Goal: Complete application form

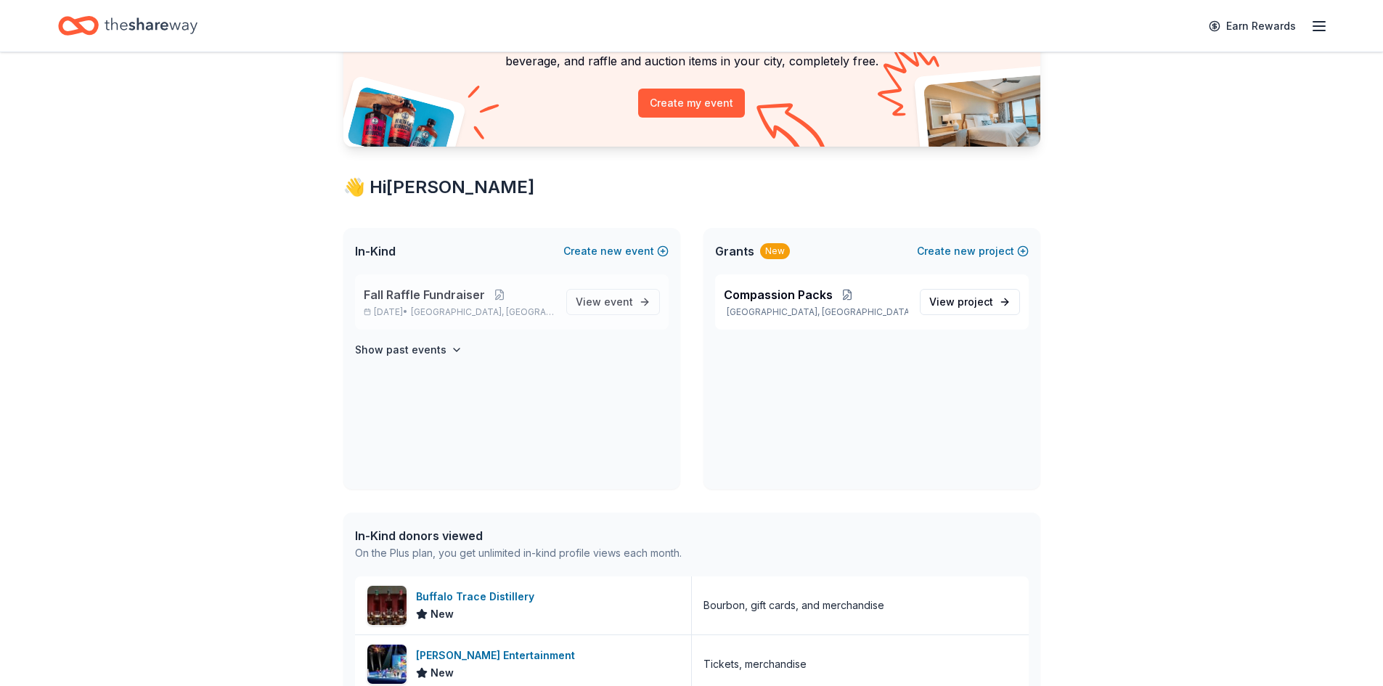
scroll to position [145, 0]
click at [478, 292] on span "Fall Raffle Fundraiser" at bounding box center [424, 293] width 121 height 17
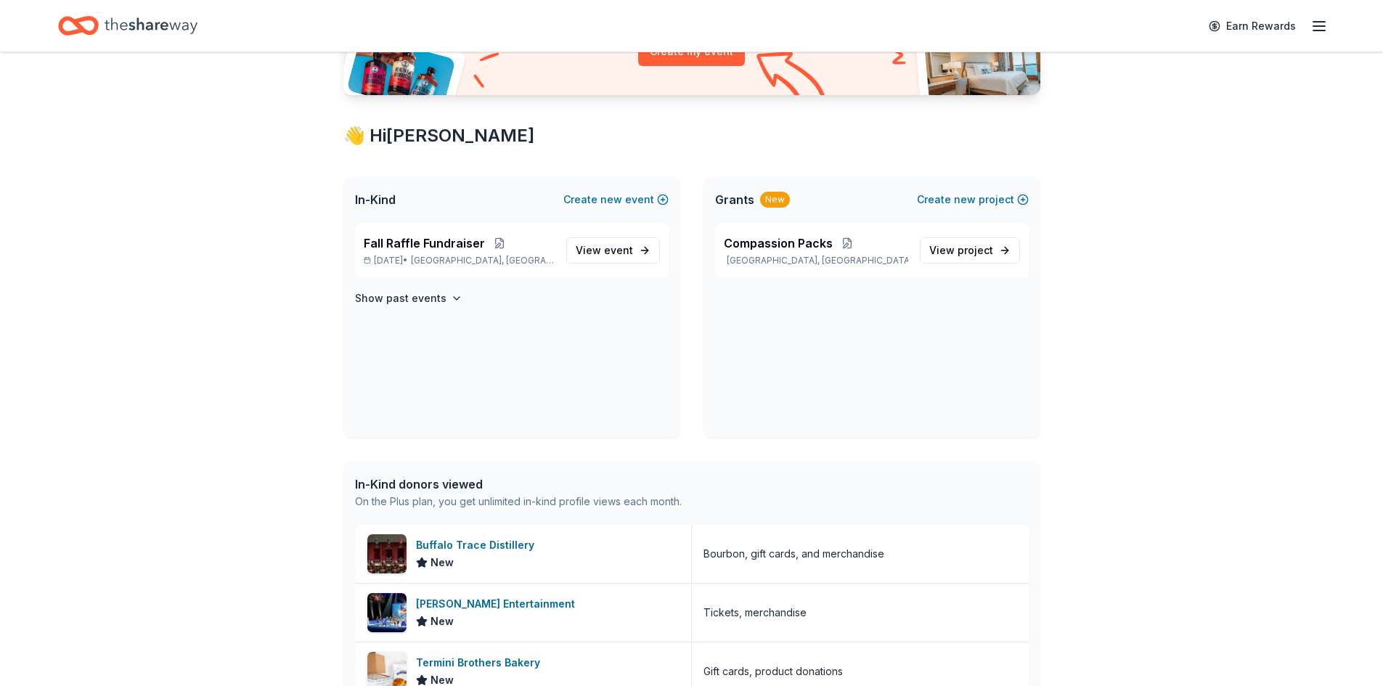
scroll to position [279, 0]
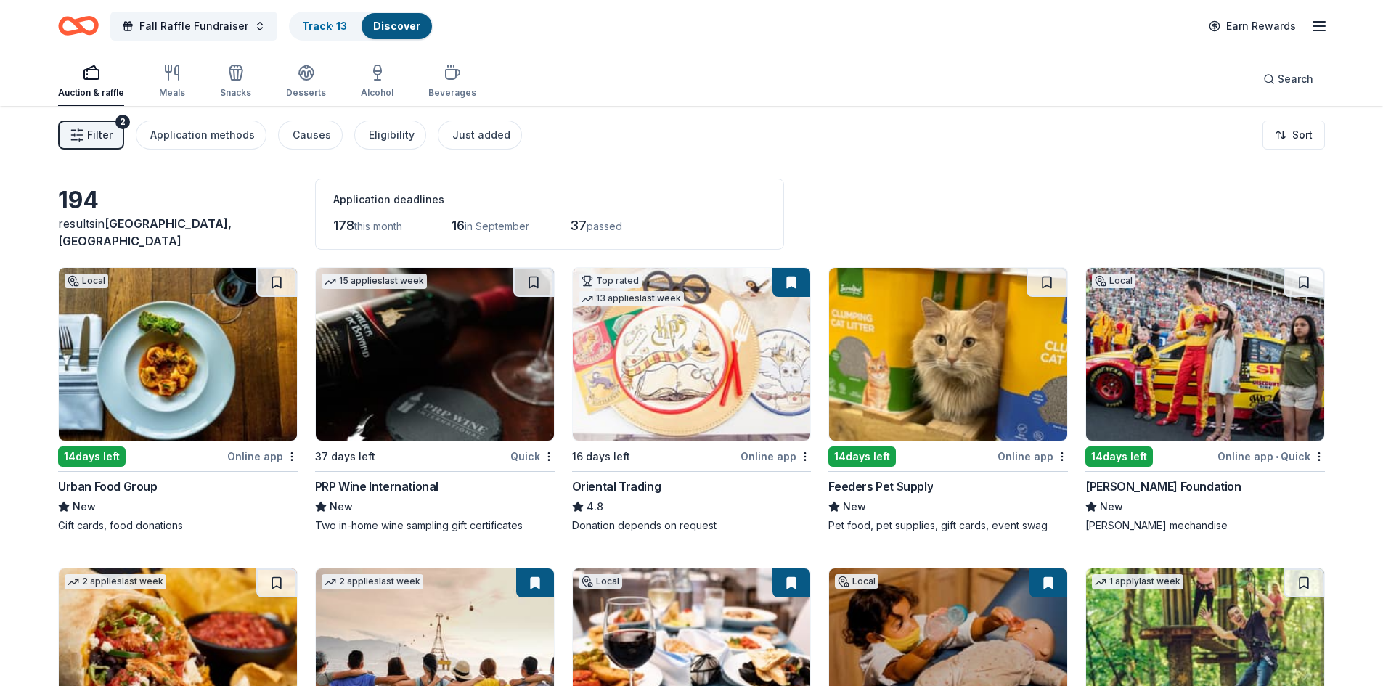
click at [171, 337] on img at bounding box center [178, 354] width 238 height 173
click at [1294, 142] on html "Fall Raffle Fundraiser Track · 13 Discover Earn Rewards Auction & raffle Meals …" at bounding box center [691, 343] width 1383 height 686
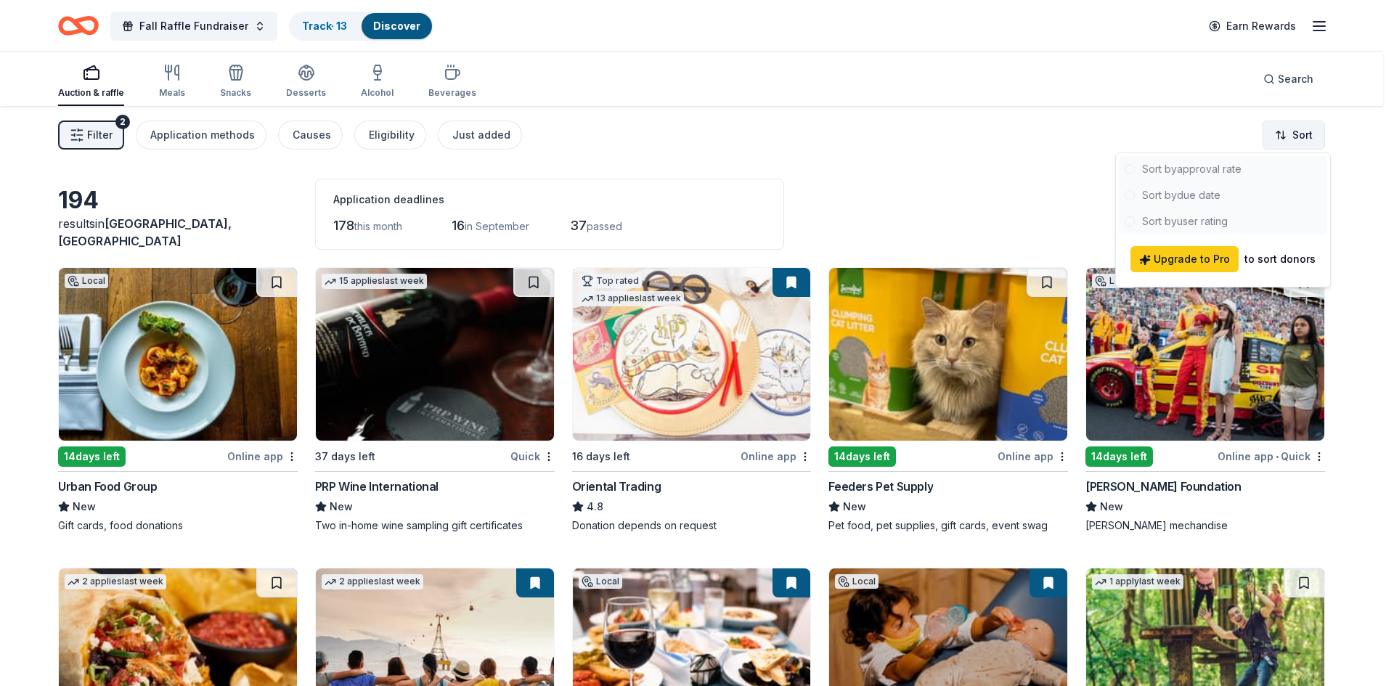
click at [1296, 129] on html "Fall Raffle Fundraiser Track · 13 Discover Earn Rewards Auction & raffle Meals …" at bounding box center [697, 343] width 1394 height 686
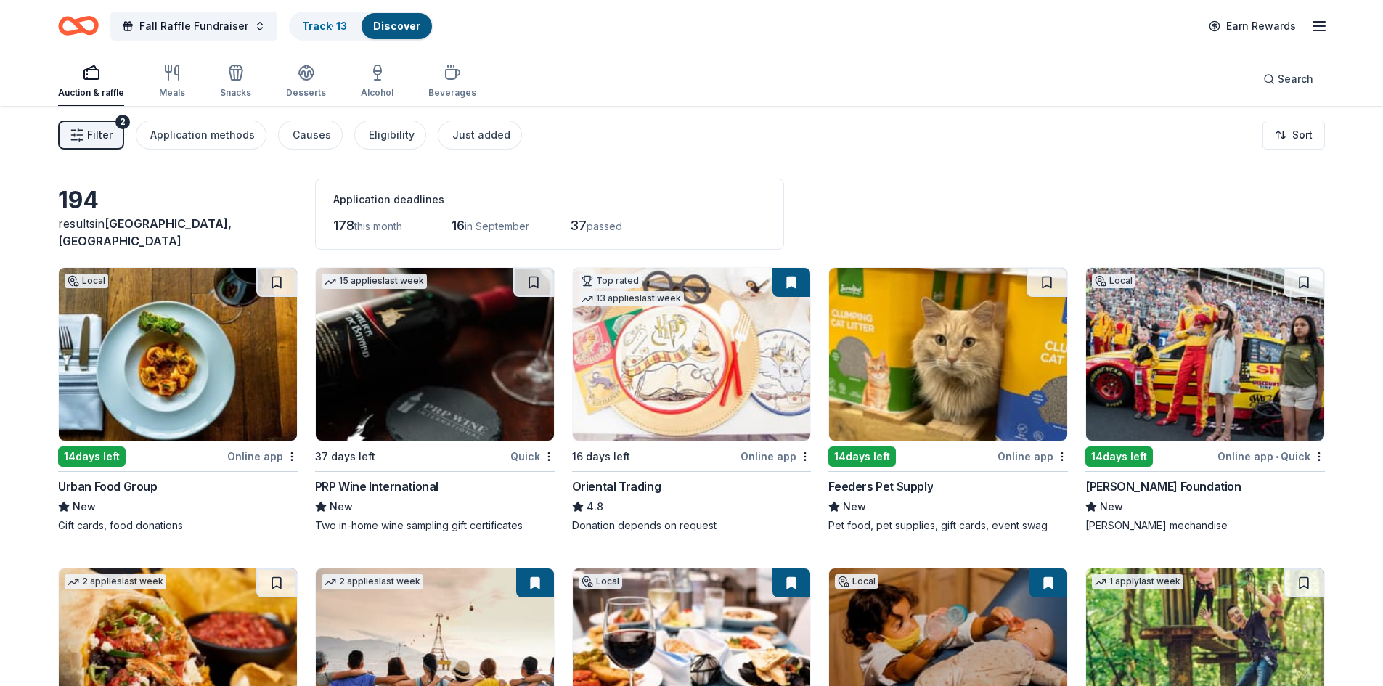
click at [977, 143] on div "Filter 2 Application methods Causes Eligibility Just added Sort" at bounding box center [691, 135] width 1383 height 58
click at [100, 81] on div "button" at bounding box center [91, 72] width 66 height 17
click at [315, 25] on link "Track · 13" at bounding box center [324, 26] width 45 height 12
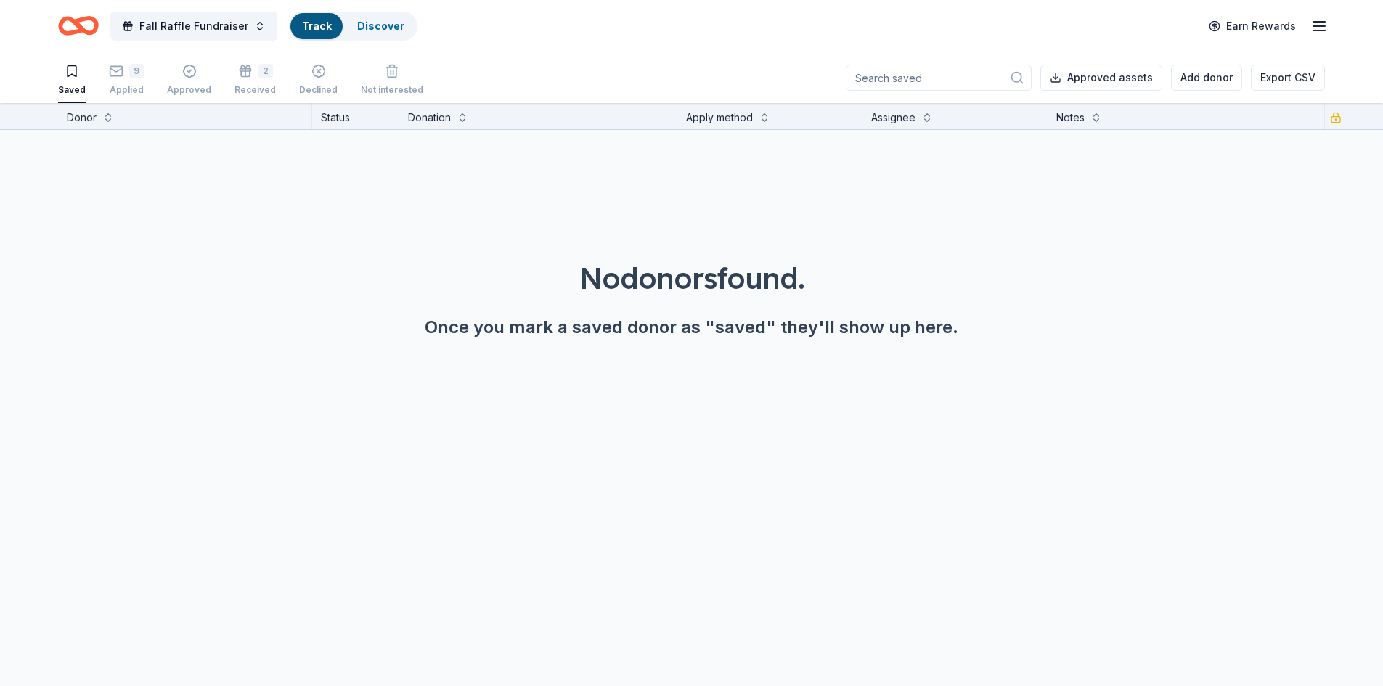
scroll to position [1, 0]
click at [131, 86] on div "Applied" at bounding box center [126, 89] width 35 height 12
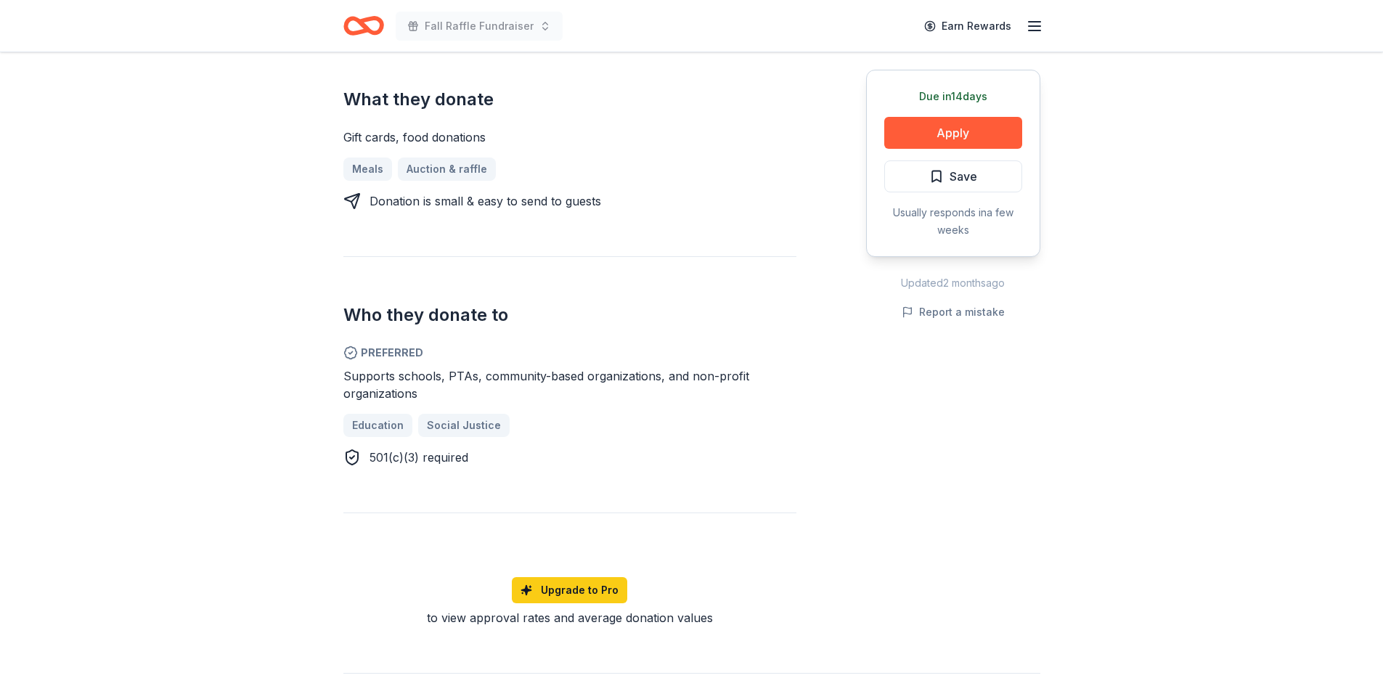
scroll to position [73, 0]
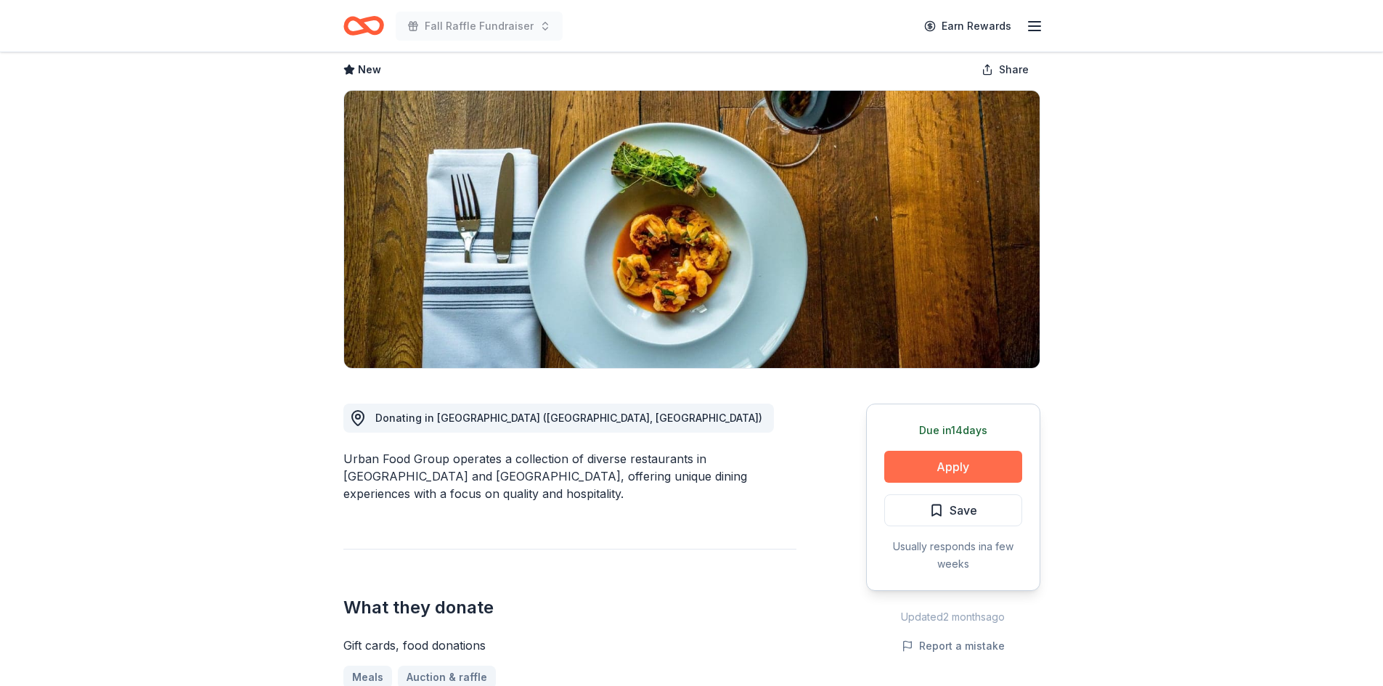
click at [946, 466] on button "Apply" at bounding box center [953, 467] width 138 height 32
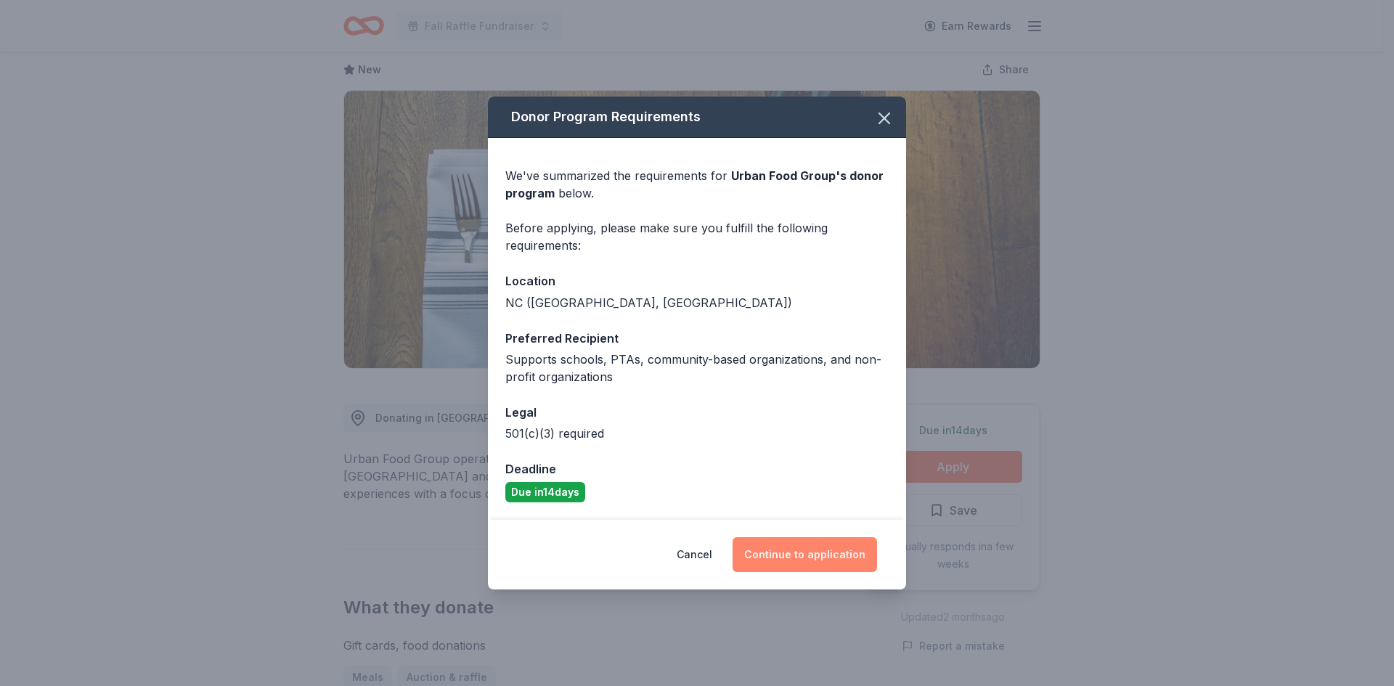
click at [809, 556] on button "Continue to application" at bounding box center [804, 554] width 144 height 35
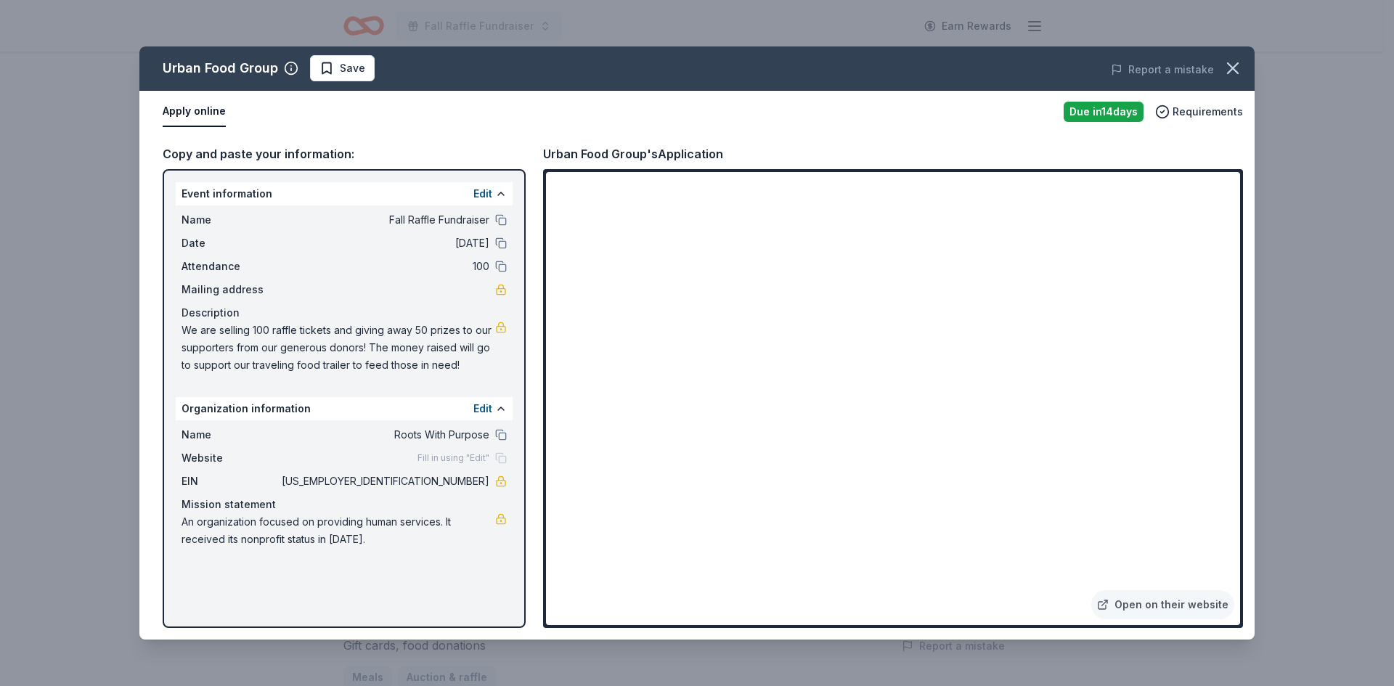
drag, startPoint x: 428, startPoint y: 480, endPoint x: 486, endPoint y: 482, distance: 58.1
click at [486, 482] on span "87-3193709" at bounding box center [384, 481] width 210 height 17
click at [1236, 61] on icon "button" at bounding box center [1232, 68] width 20 height 20
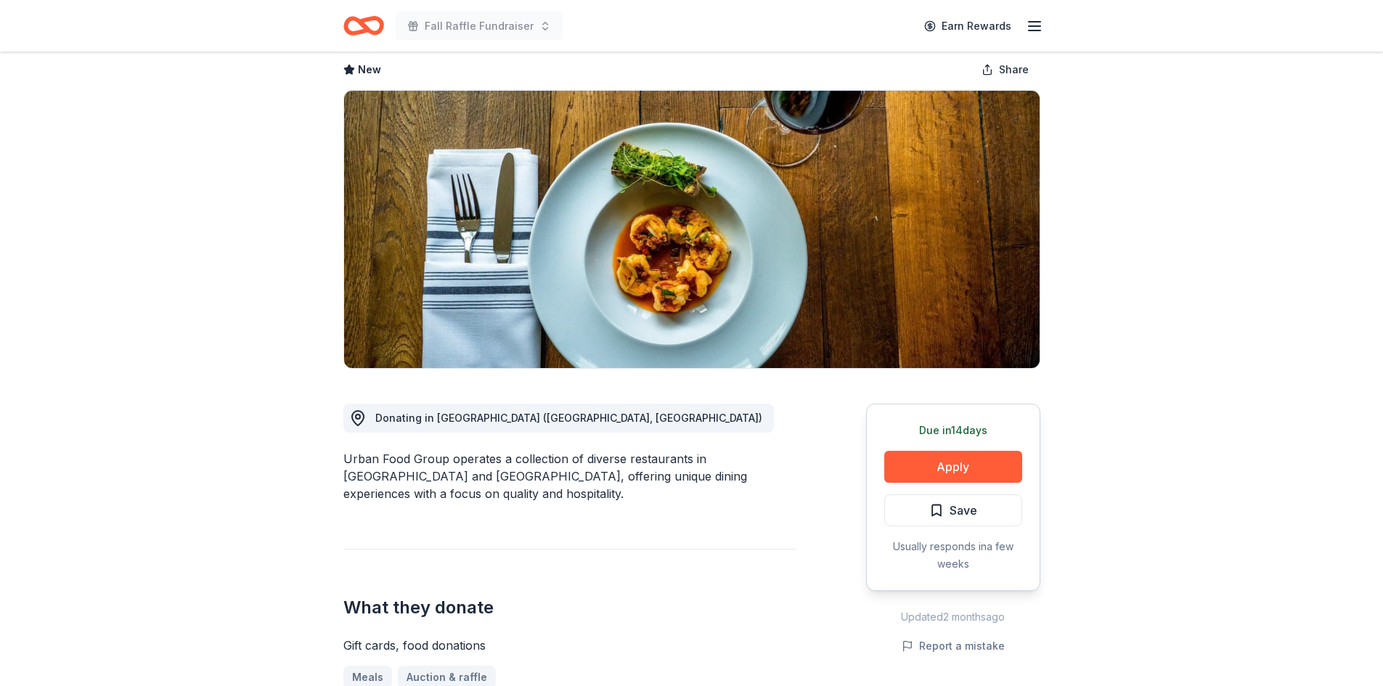
click at [1032, 23] on icon "button" at bounding box center [1034, 25] width 17 height 17
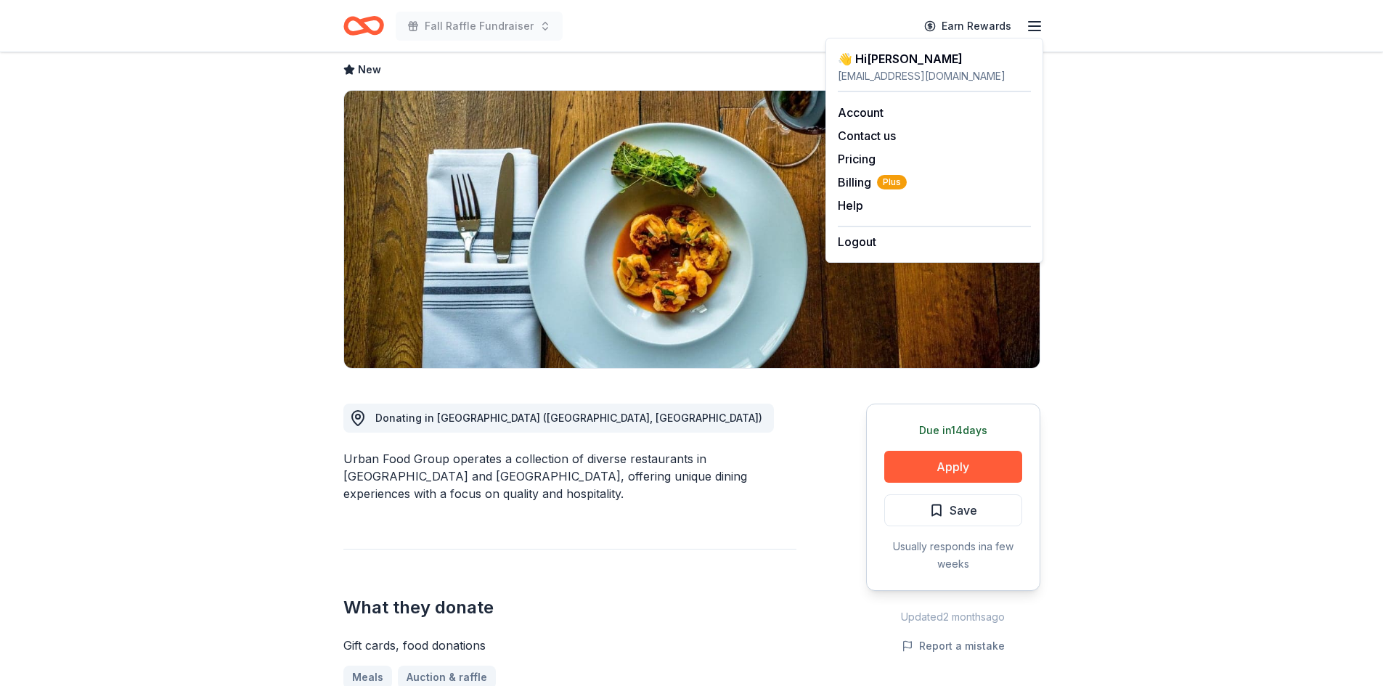
click at [1032, 23] on icon "button" at bounding box center [1034, 25] width 17 height 17
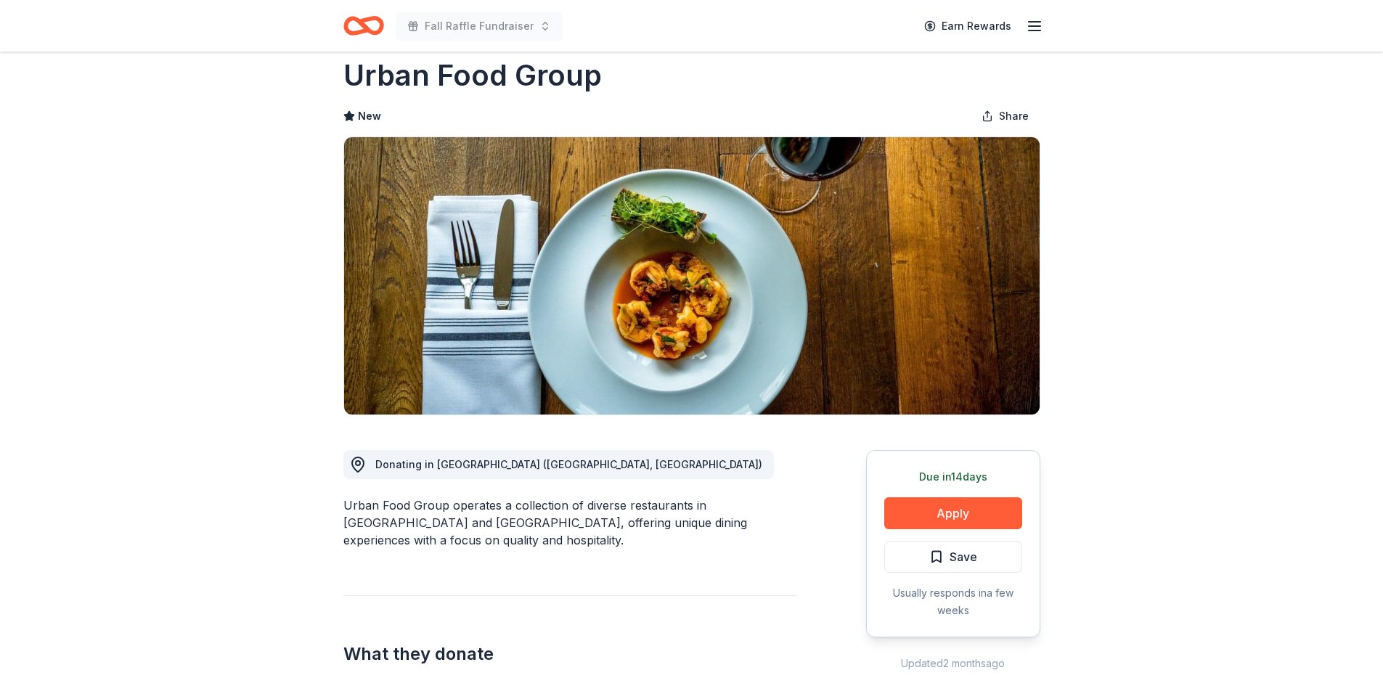
scroll to position [0, 0]
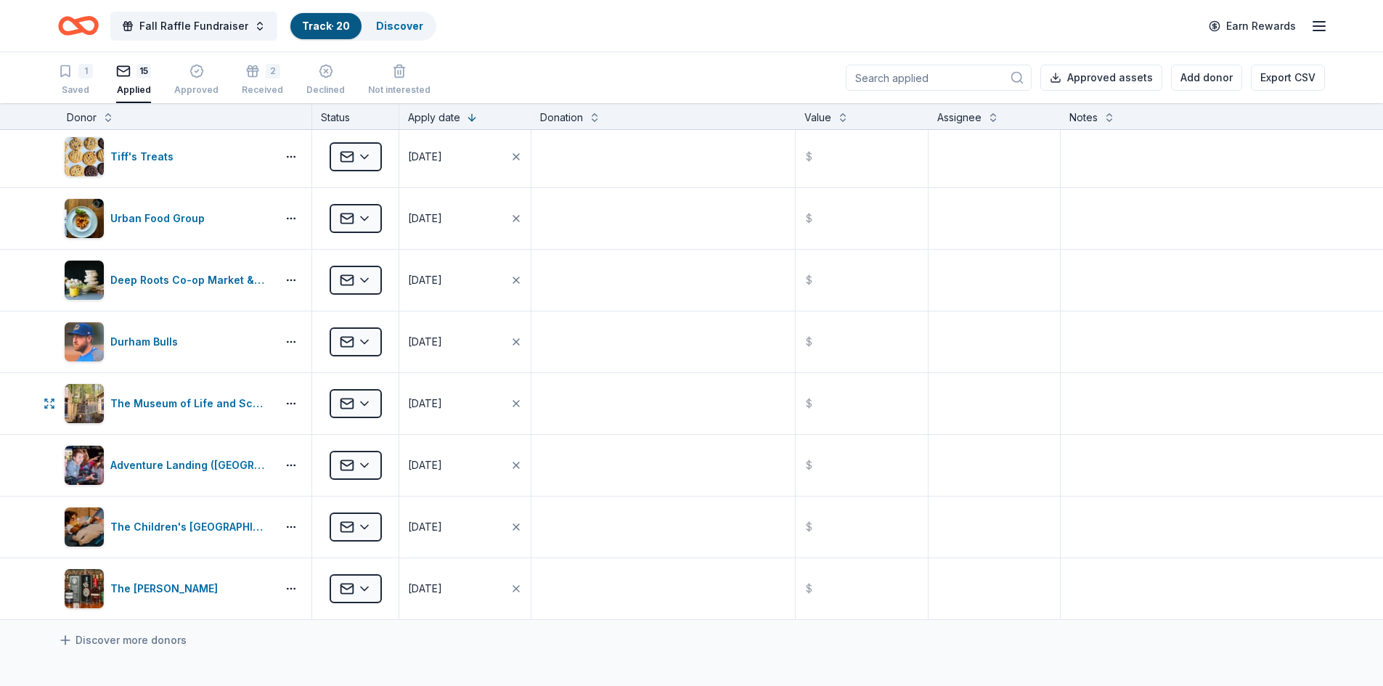
scroll to position [73, 0]
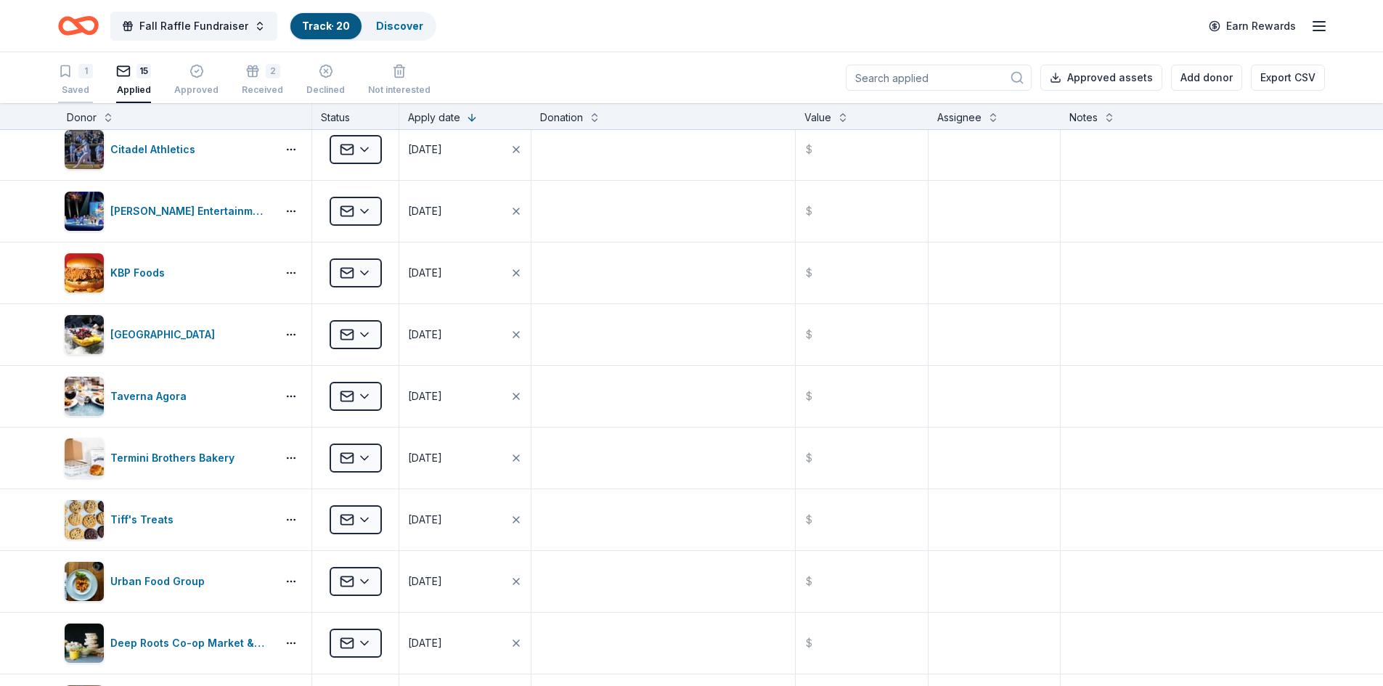
click at [78, 79] on div "1 Saved" at bounding box center [75, 80] width 35 height 32
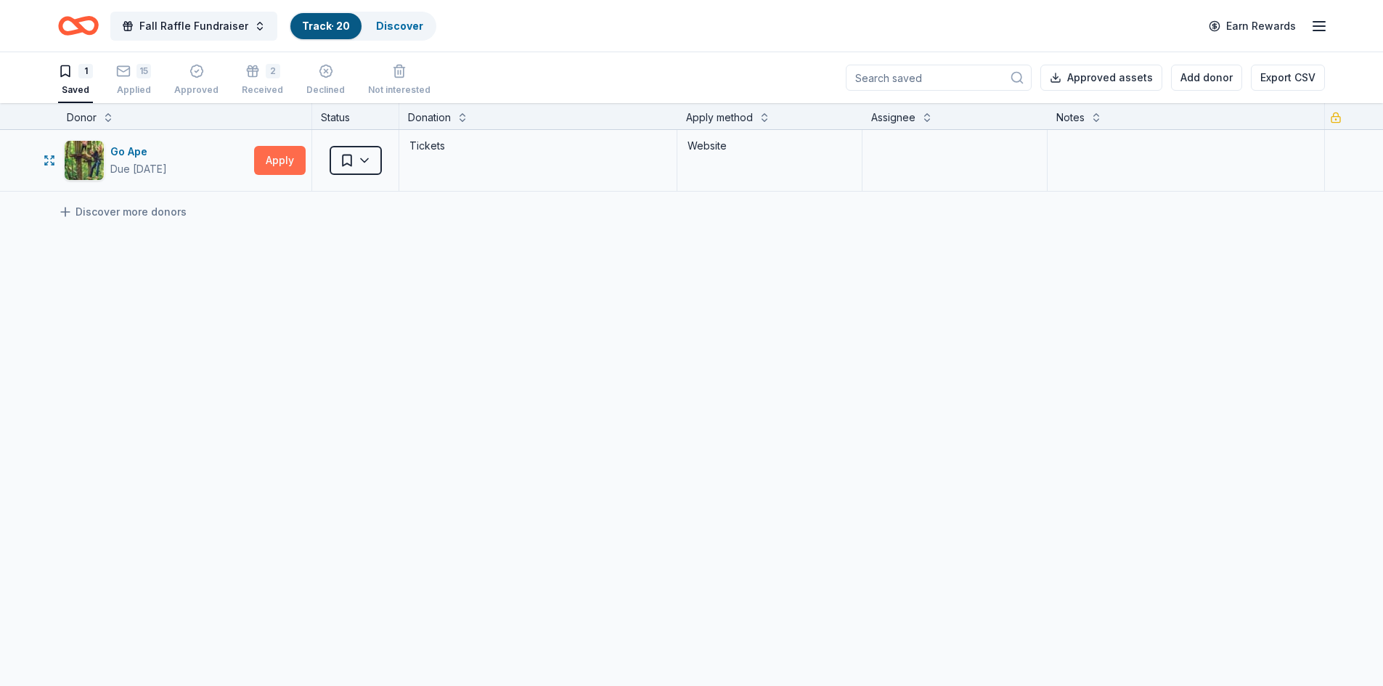
drag, startPoint x: 316, startPoint y: 161, endPoint x: 296, endPoint y: 165, distance: 20.1
click at [311, 161] on div "Go Ape Due in 16 days Apply Saved Tickets Website" at bounding box center [691, 160] width 1383 height 61
click at [290, 160] on button "Apply" at bounding box center [280, 160] width 52 height 29
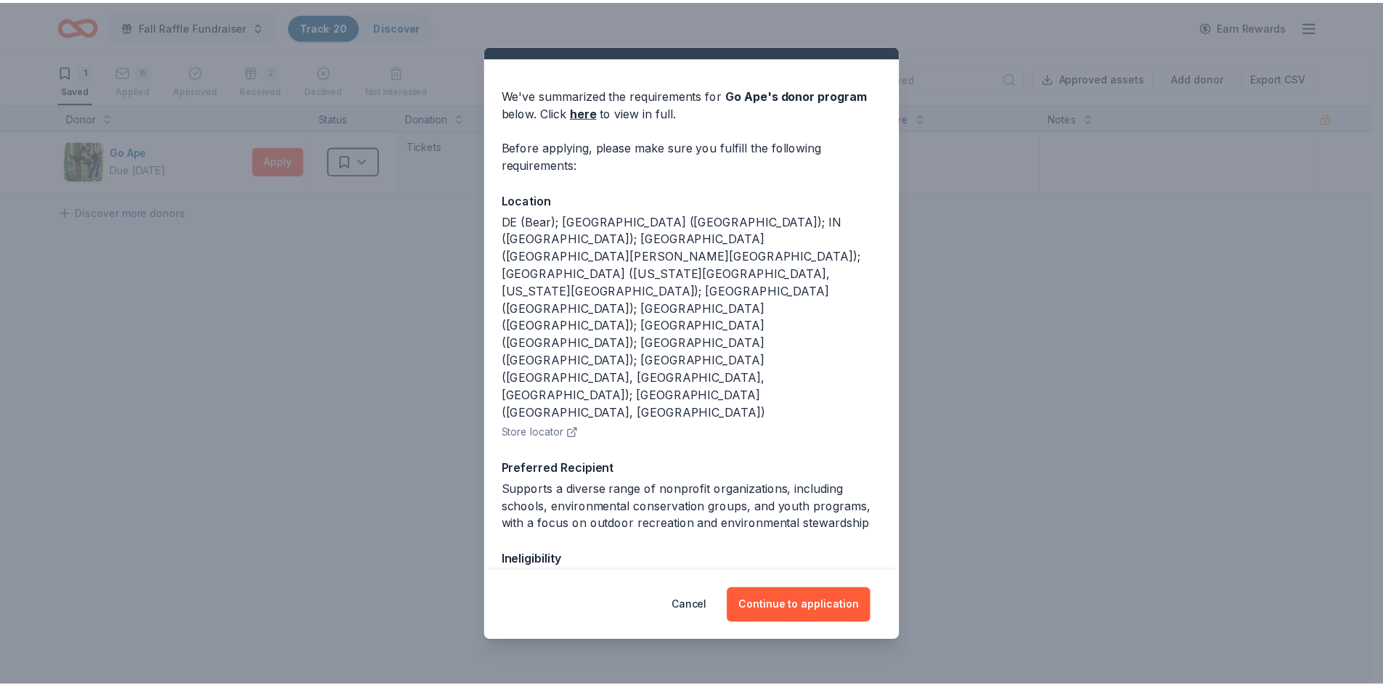
scroll to position [43, 0]
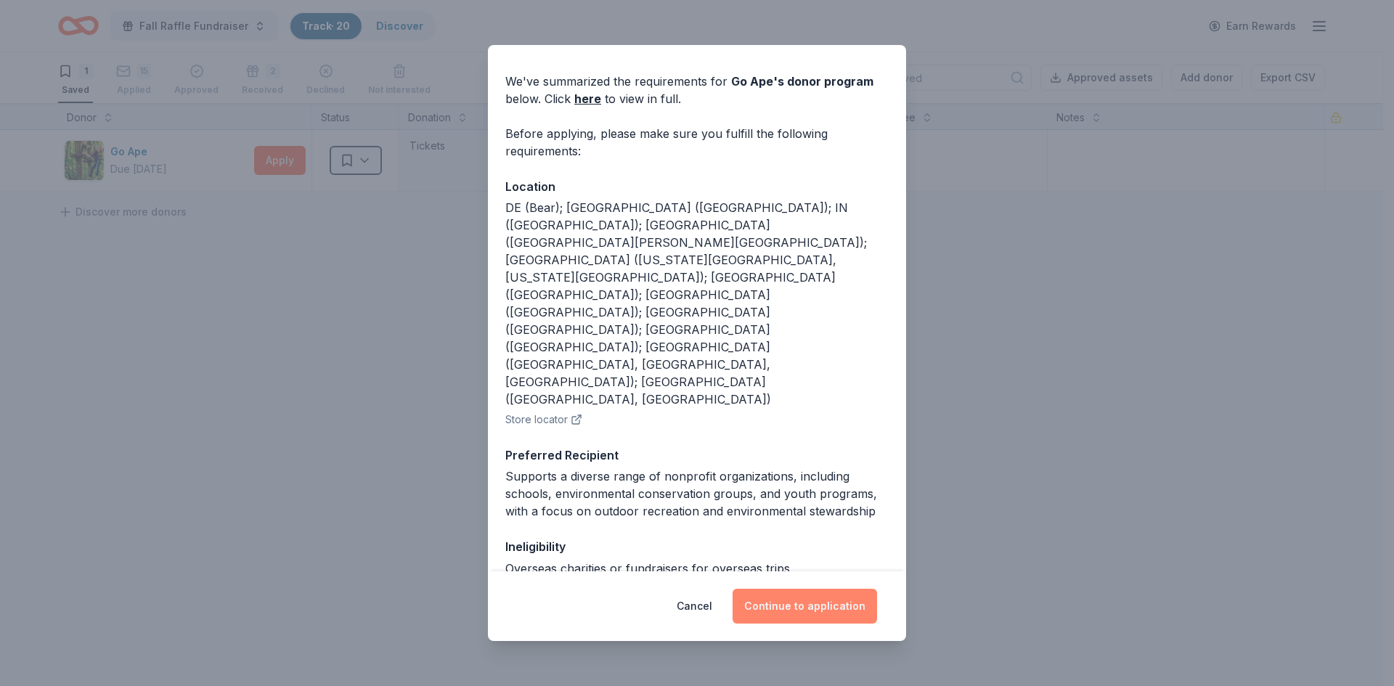
click at [793, 598] on button "Continue to application" at bounding box center [804, 606] width 144 height 35
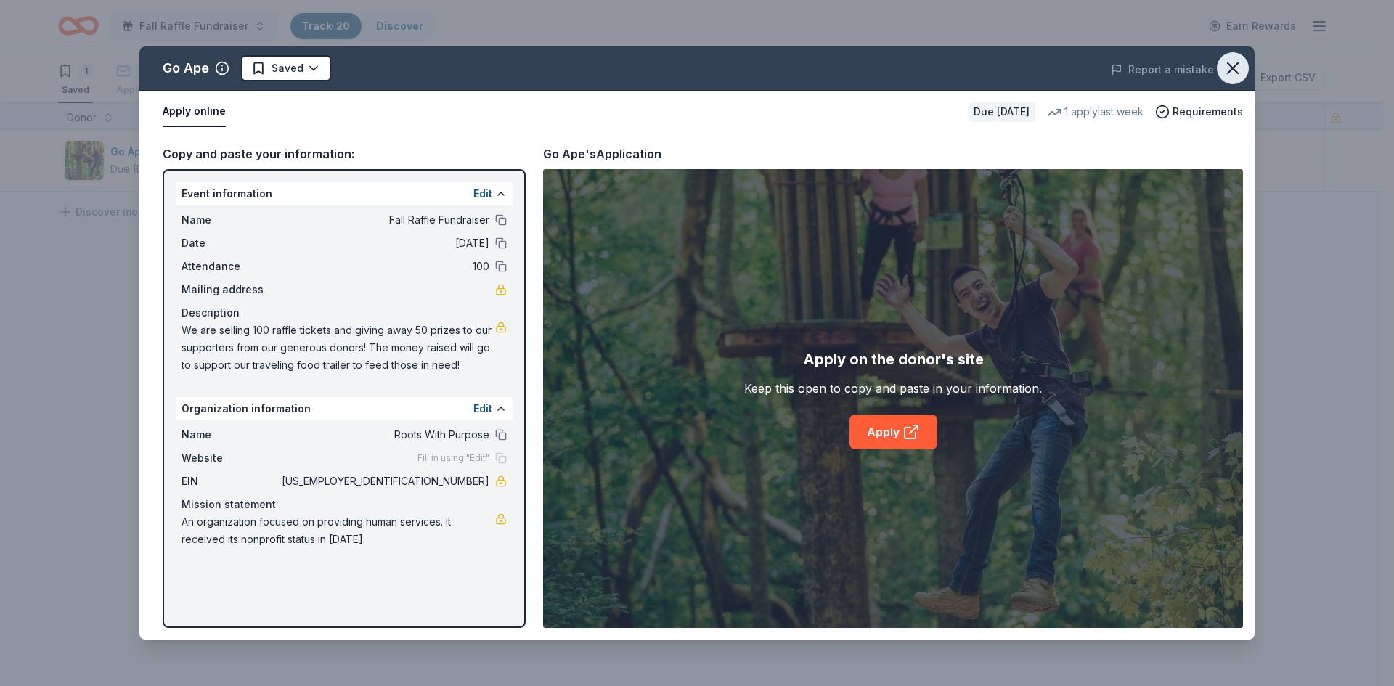
click at [1240, 73] on icon "button" at bounding box center [1232, 68] width 20 height 20
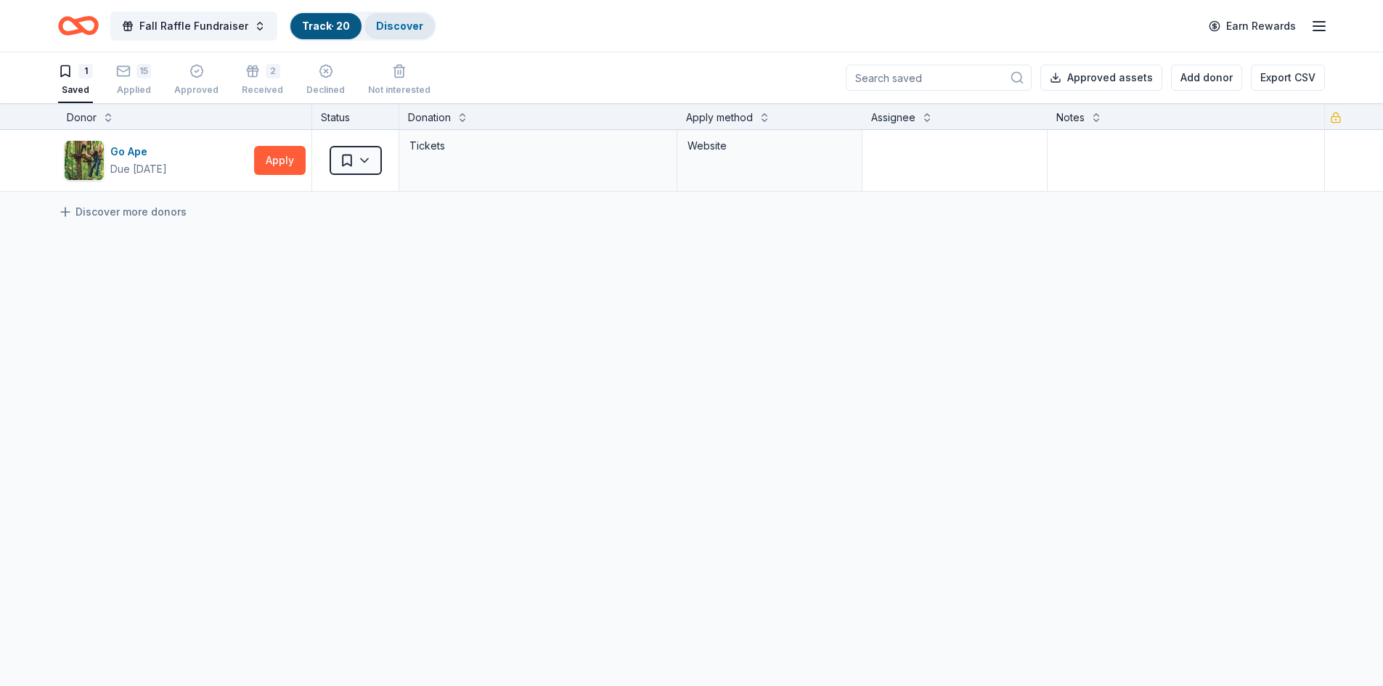
click at [390, 22] on link "Discover" at bounding box center [399, 26] width 47 height 12
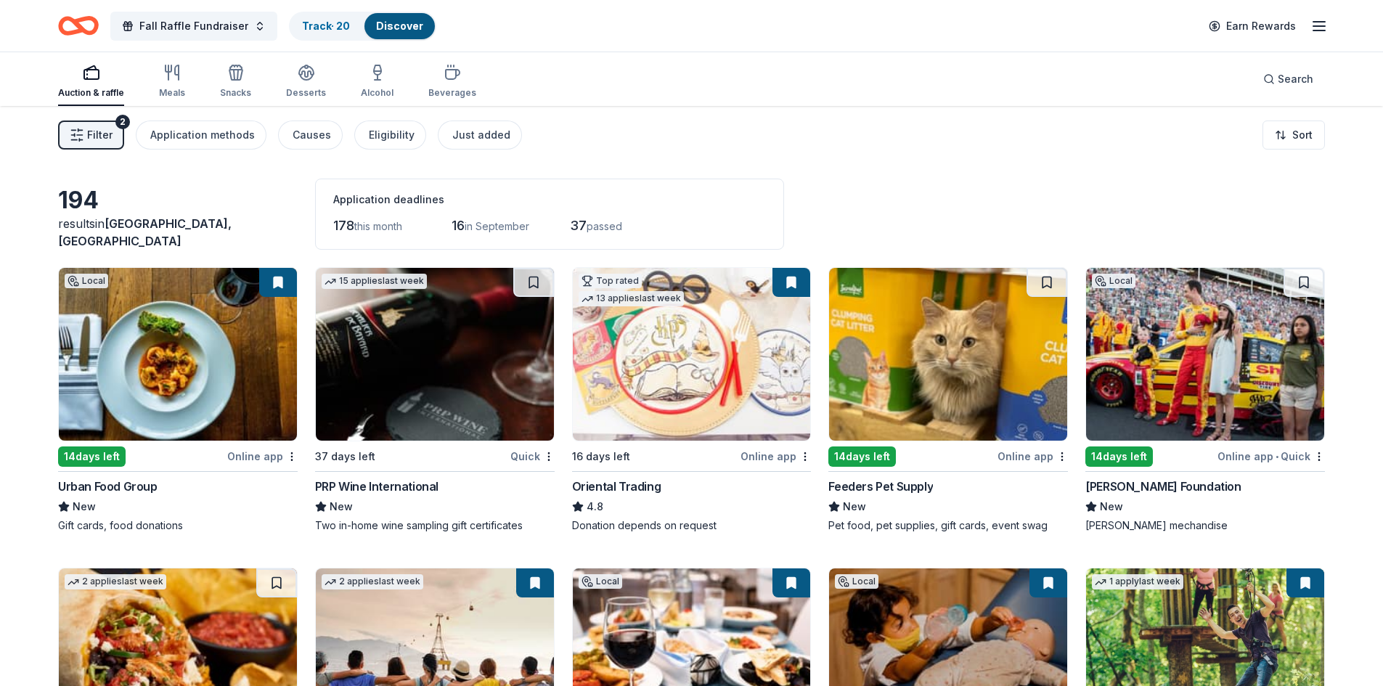
click at [410, 403] on img at bounding box center [435, 354] width 238 height 173
click at [157, 376] on img at bounding box center [178, 354] width 238 height 173
click at [310, 30] on link "Track · 21" at bounding box center [324, 26] width 45 height 12
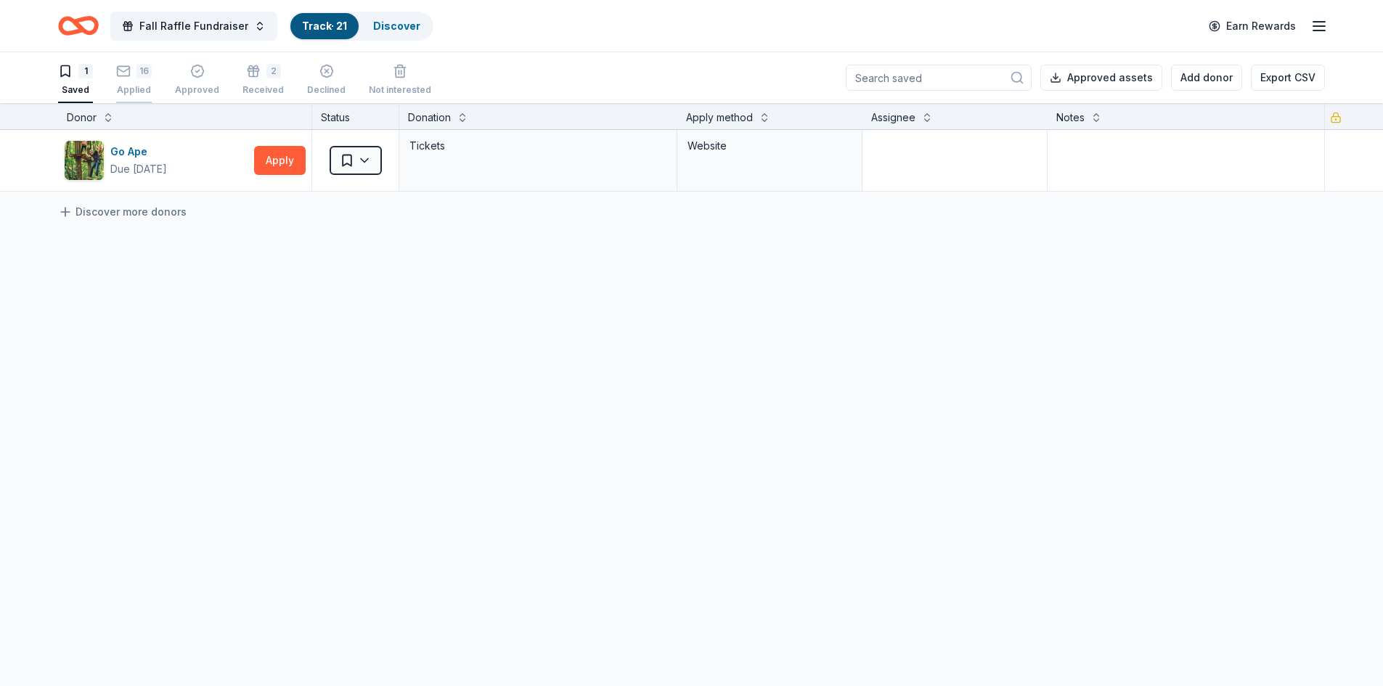
click at [128, 86] on div "Applied" at bounding box center [134, 90] width 36 height 12
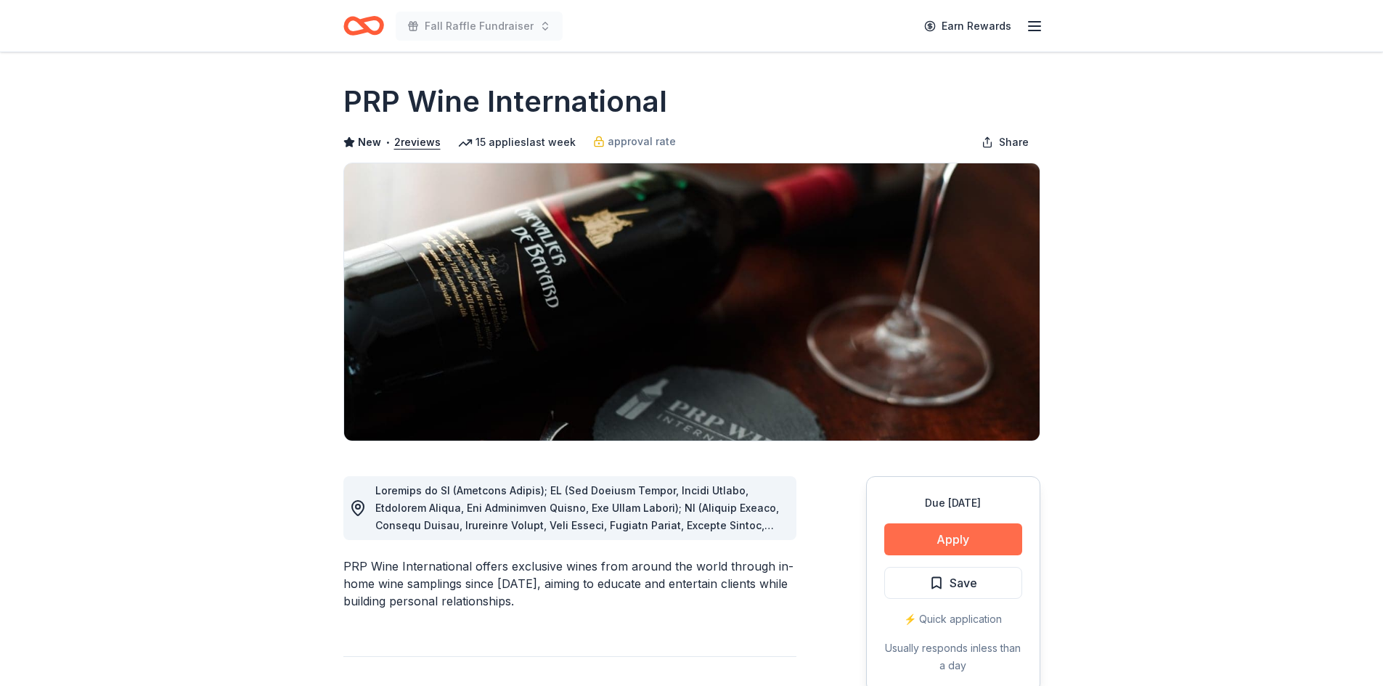
click at [952, 539] on button "Apply" at bounding box center [953, 539] width 138 height 32
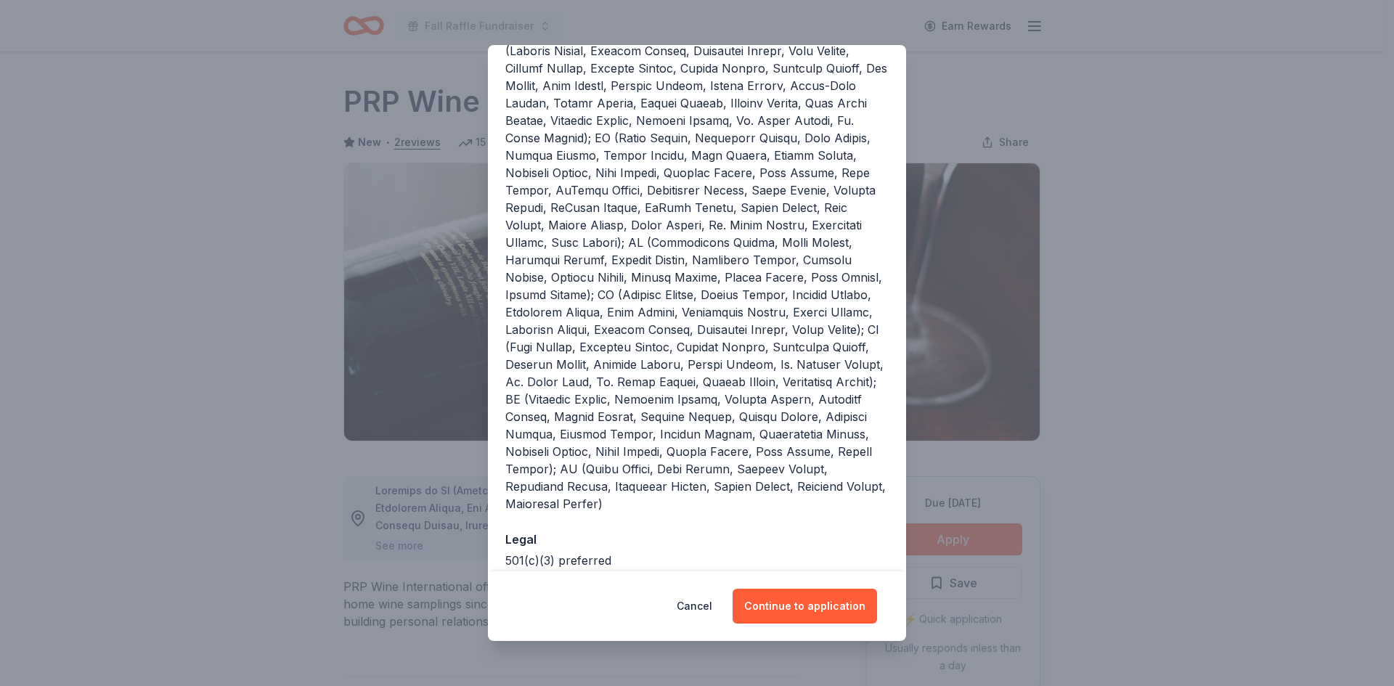
scroll to position [327, 0]
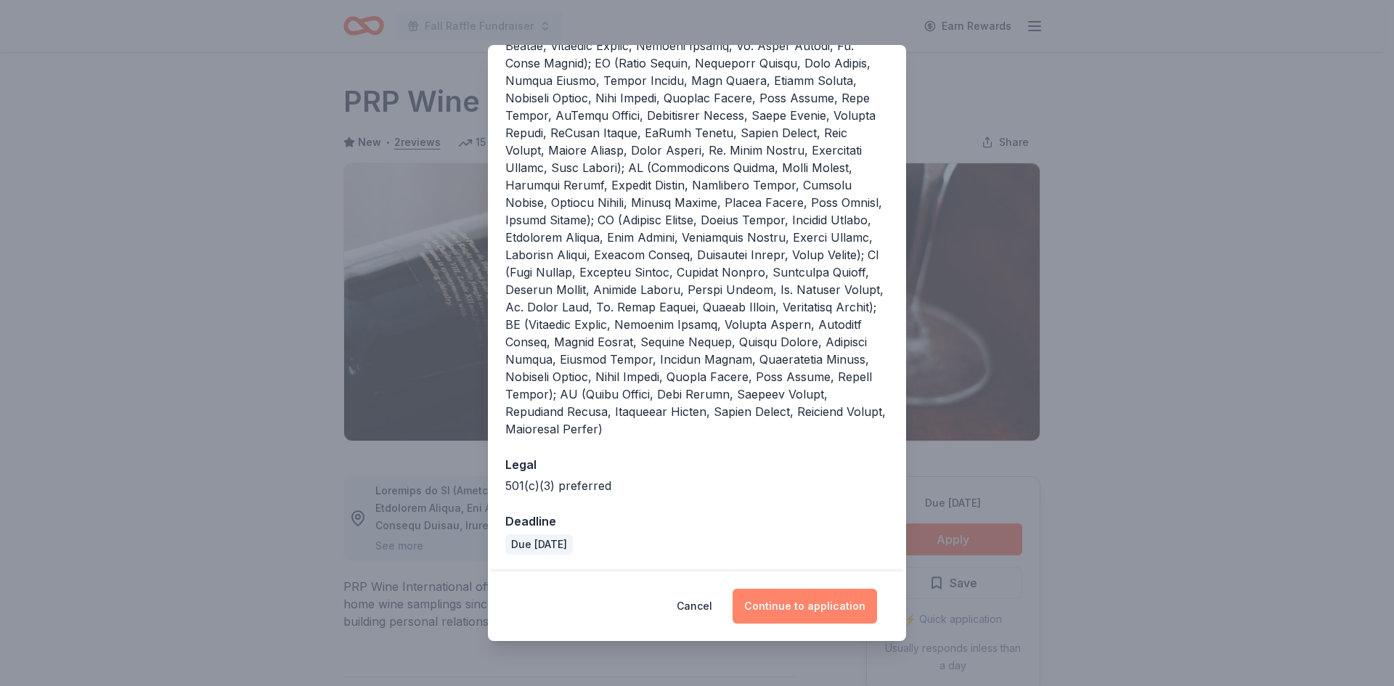
click at [794, 603] on button "Continue to application" at bounding box center [804, 606] width 144 height 35
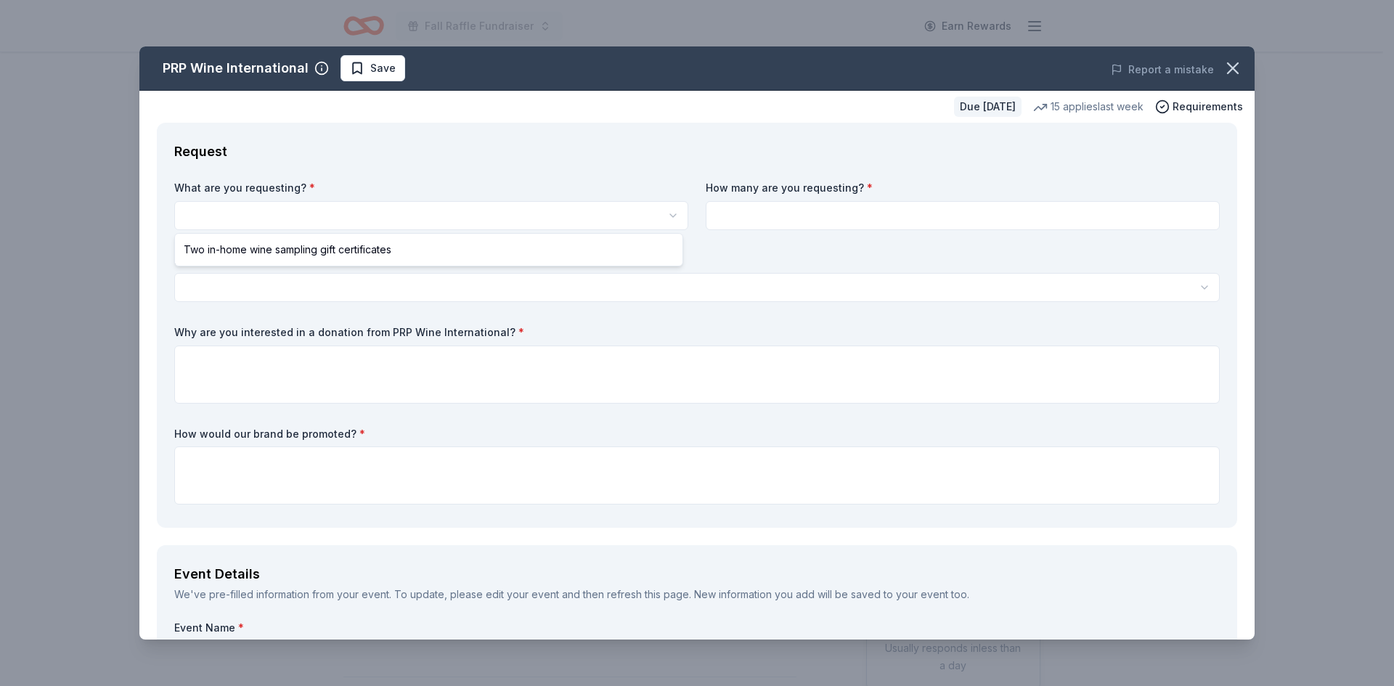
click at [343, 210] on html "Fall Raffle Fundraiser Earn Rewards Due [DATE] Share PRP Wine International New…" at bounding box center [697, 343] width 1394 height 686
select select "Two in-home wine sampling gift certificates"
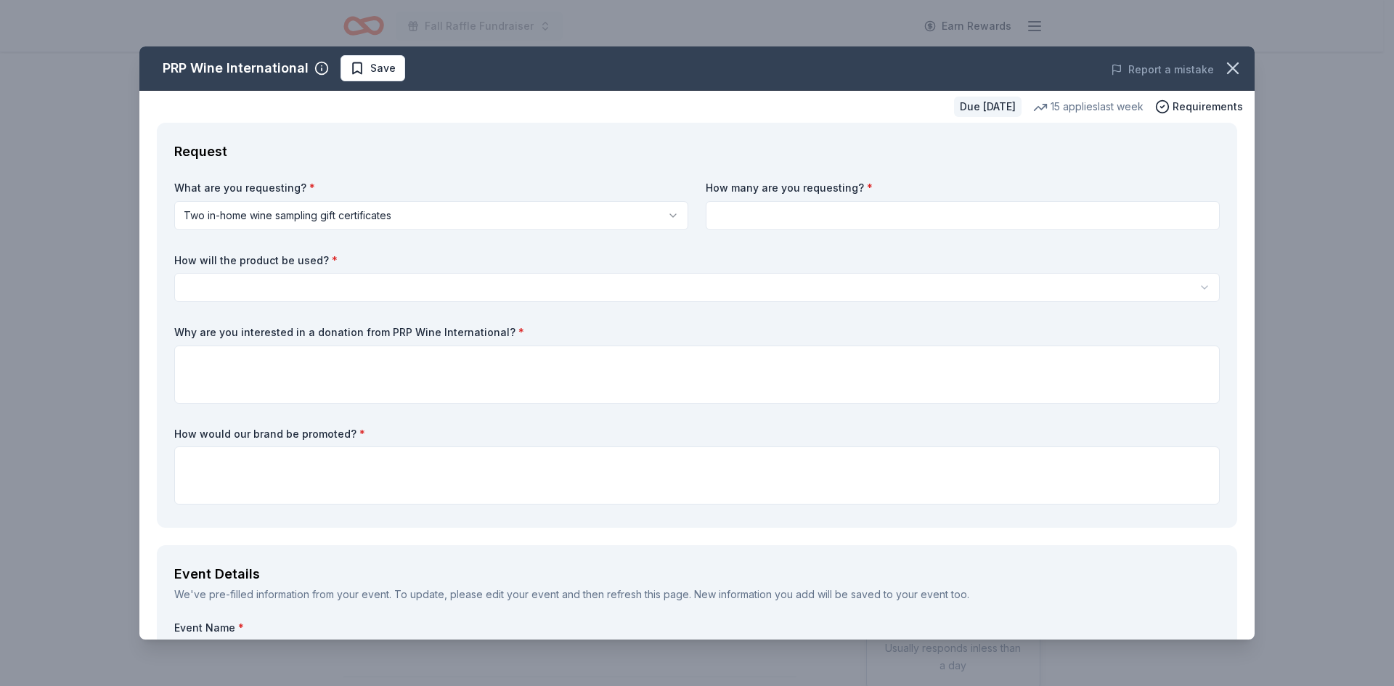
click at [756, 218] on input at bounding box center [963, 215] width 514 height 29
type input "1"
click at [422, 291] on html "Fall Raffle Fundraiser Earn Rewards Due [DATE] Share PRP Wine International New…" at bounding box center [697, 343] width 1394 height 686
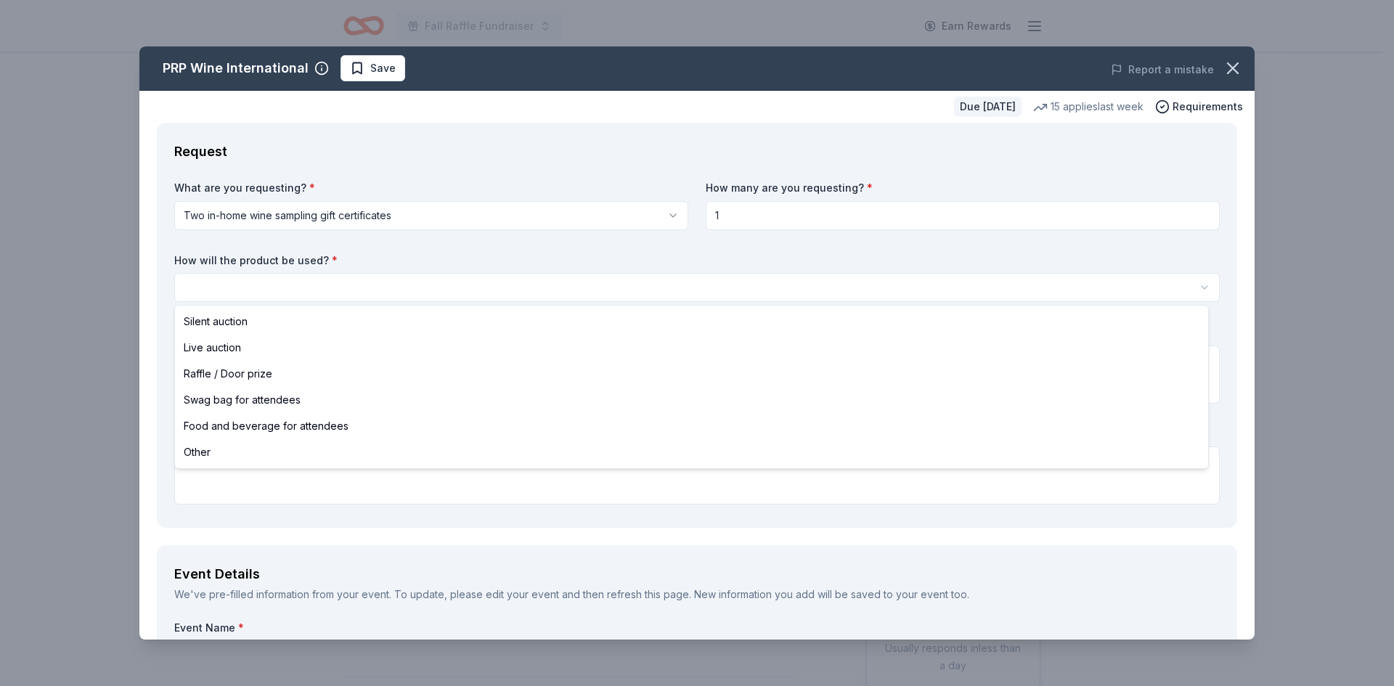
select select "raffleDoorPrize"
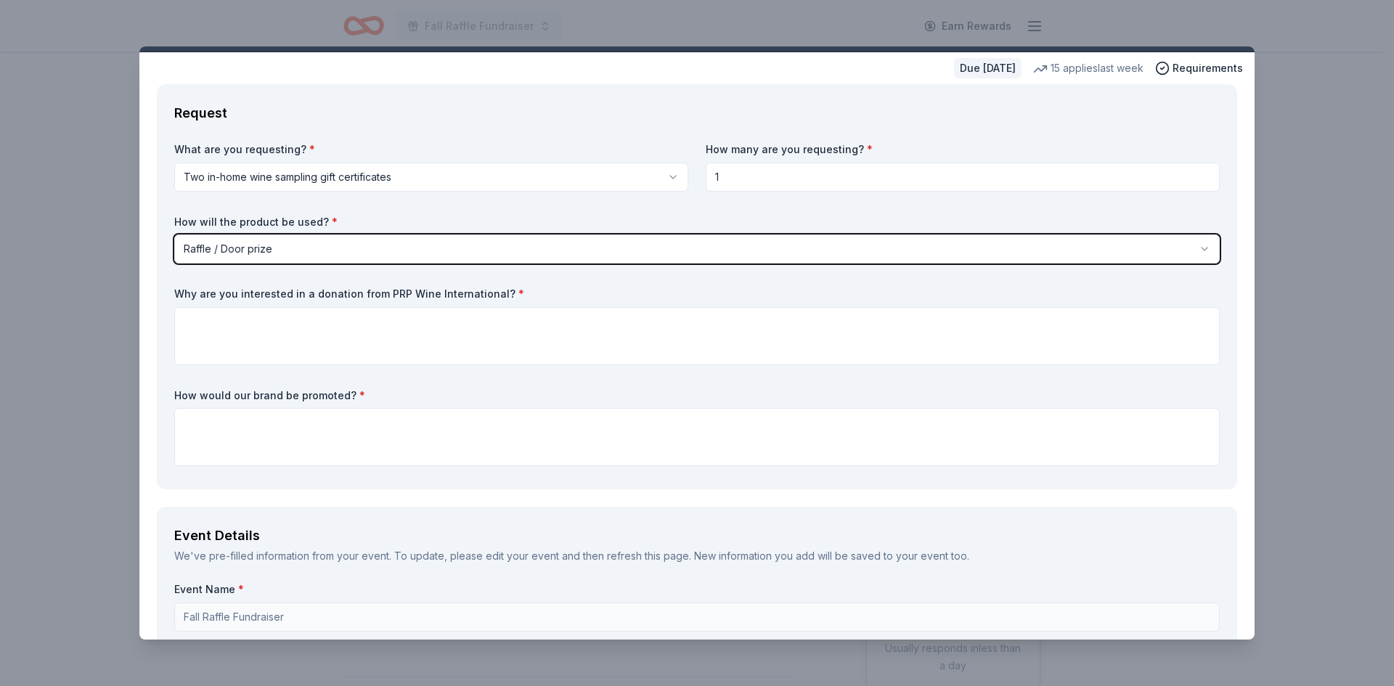
scroll to position [73, 0]
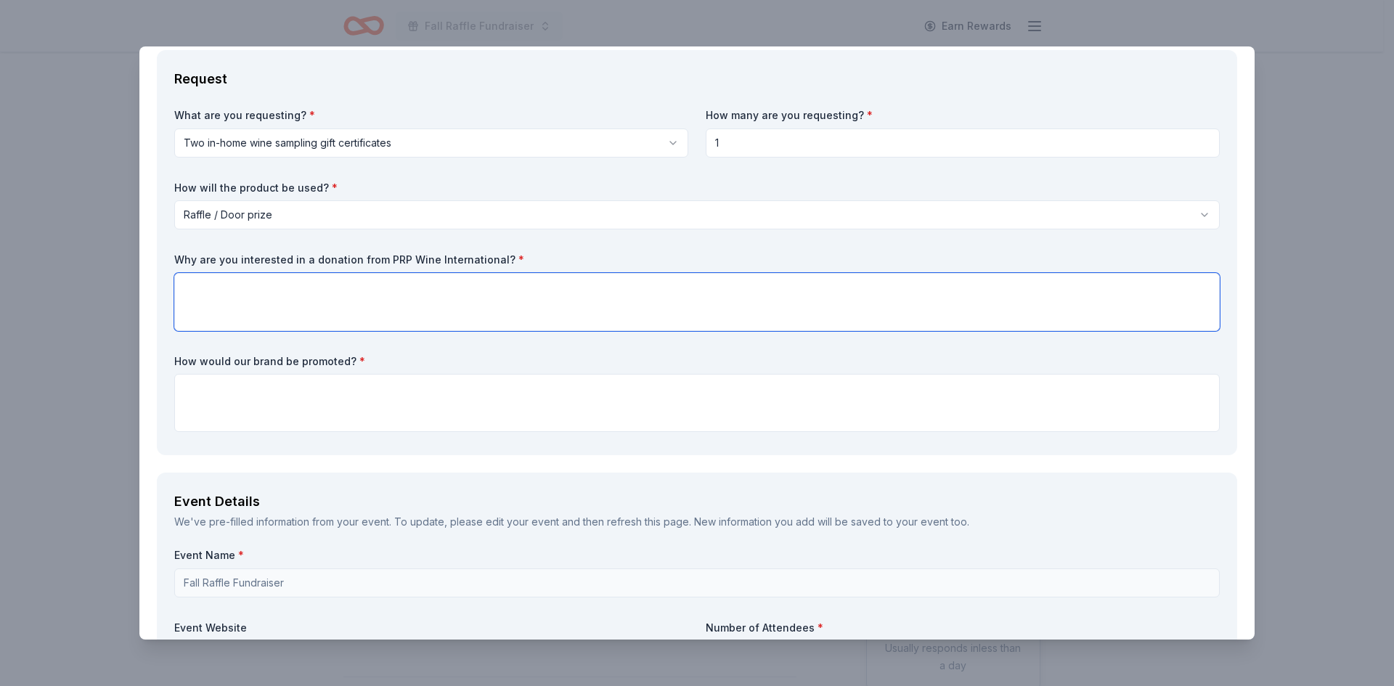
click at [351, 312] on textarea at bounding box center [696, 302] width 1045 height 58
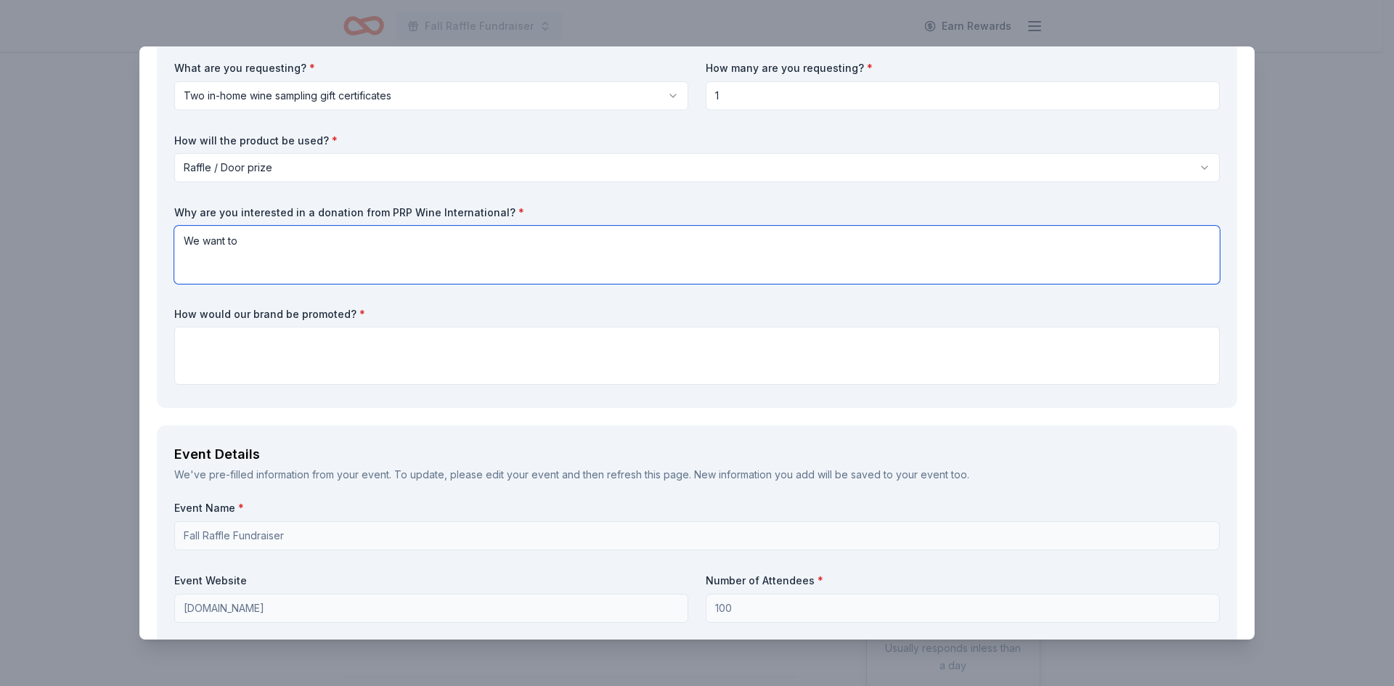
scroll to position [145, 0]
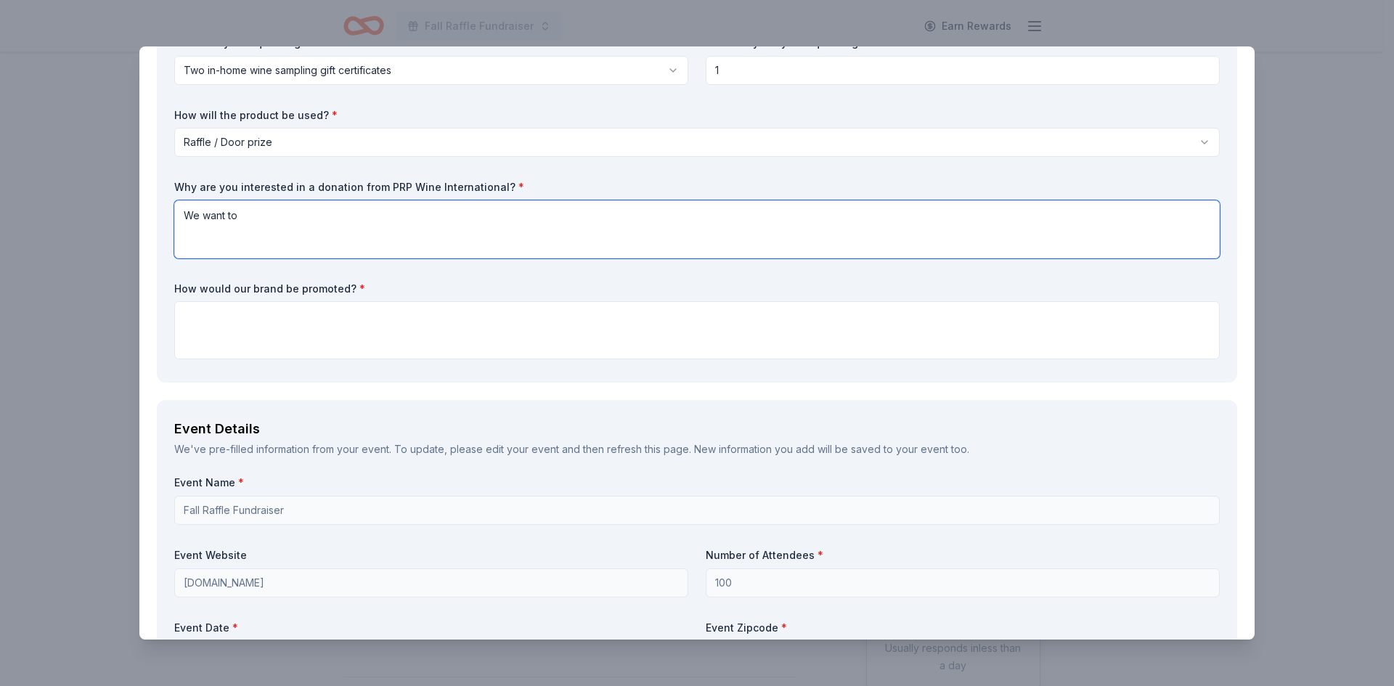
type textarea "We want to"
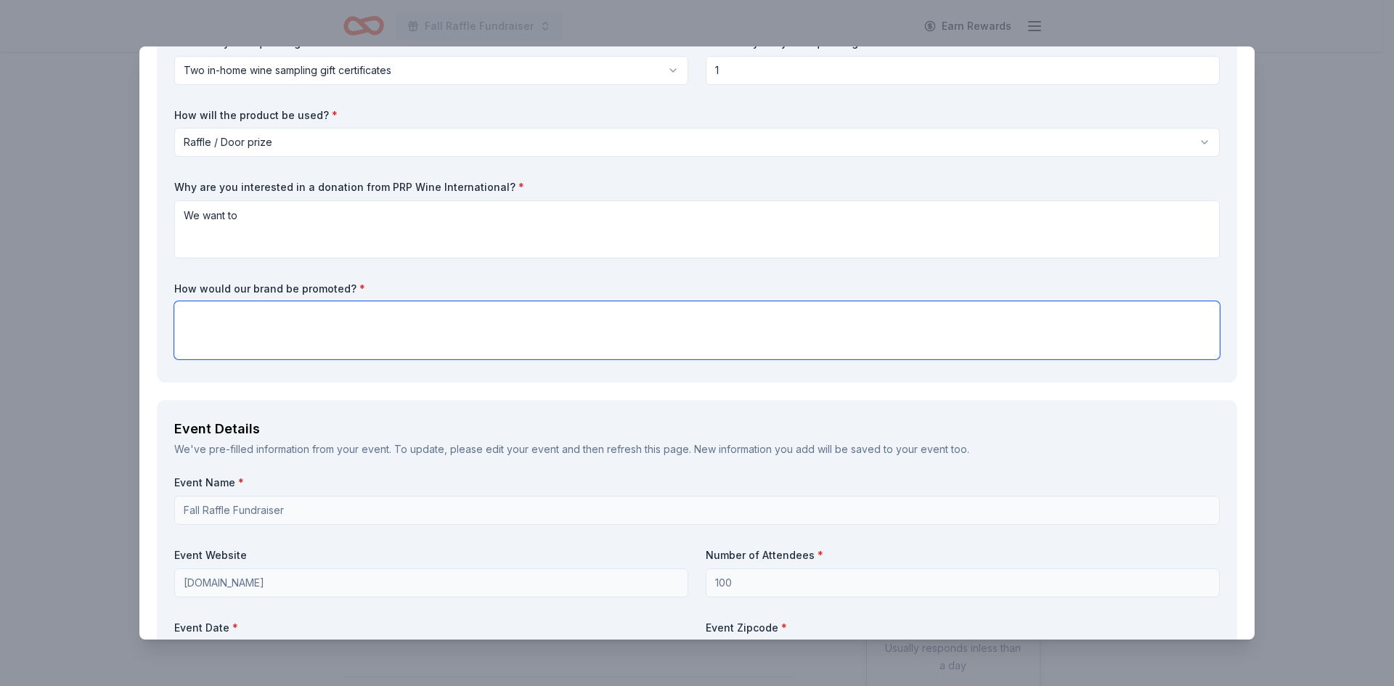
click at [312, 340] on textarea at bounding box center [696, 330] width 1045 height 58
drag, startPoint x: 557, startPoint y: 312, endPoint x: 500, endPoint y: 315, distance: 56.7
click at [500, 315] on textarea "We expect 50-100 participants at our event and have a Facebook & Instagram event" at bounding box center [696, 330] width 1045 height 58
click at [555, 318] on textarea "We expect 50-100 participants at our event and have a Facebook event" at bounding box center [696, 330] width 1045 height 58
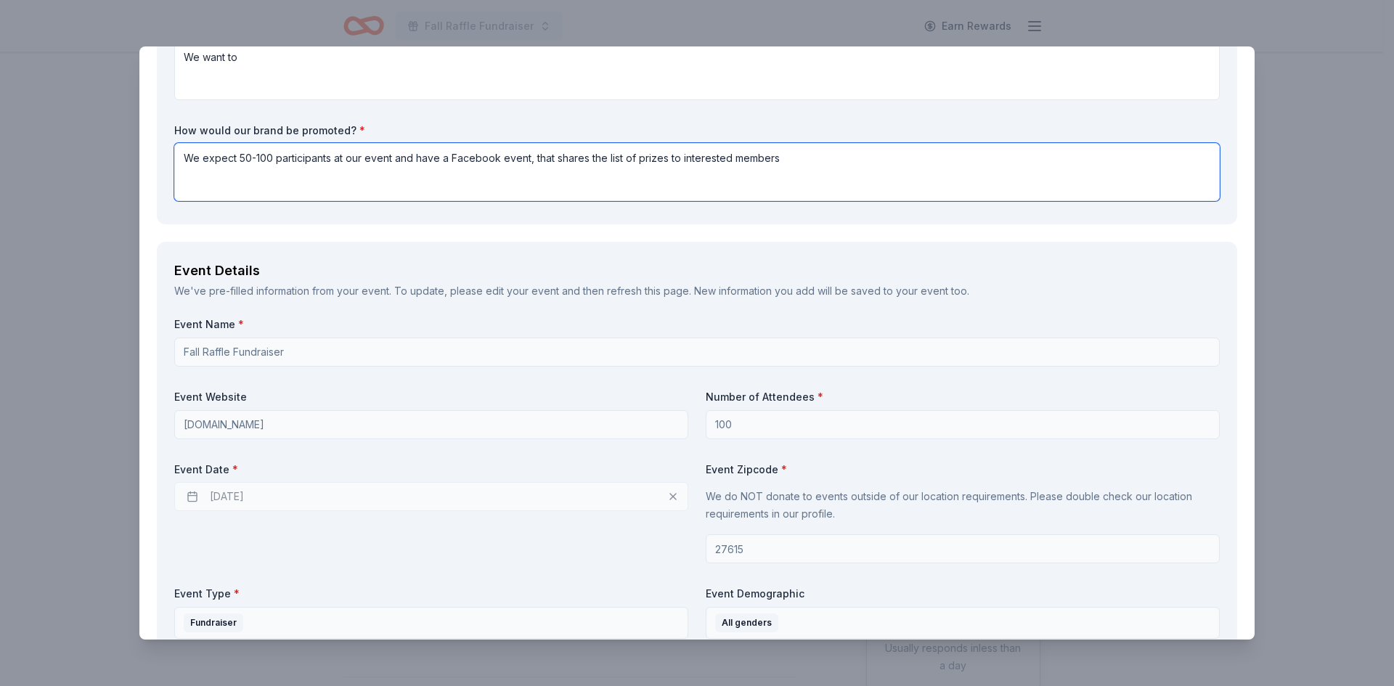
scroll to position [363, 0]
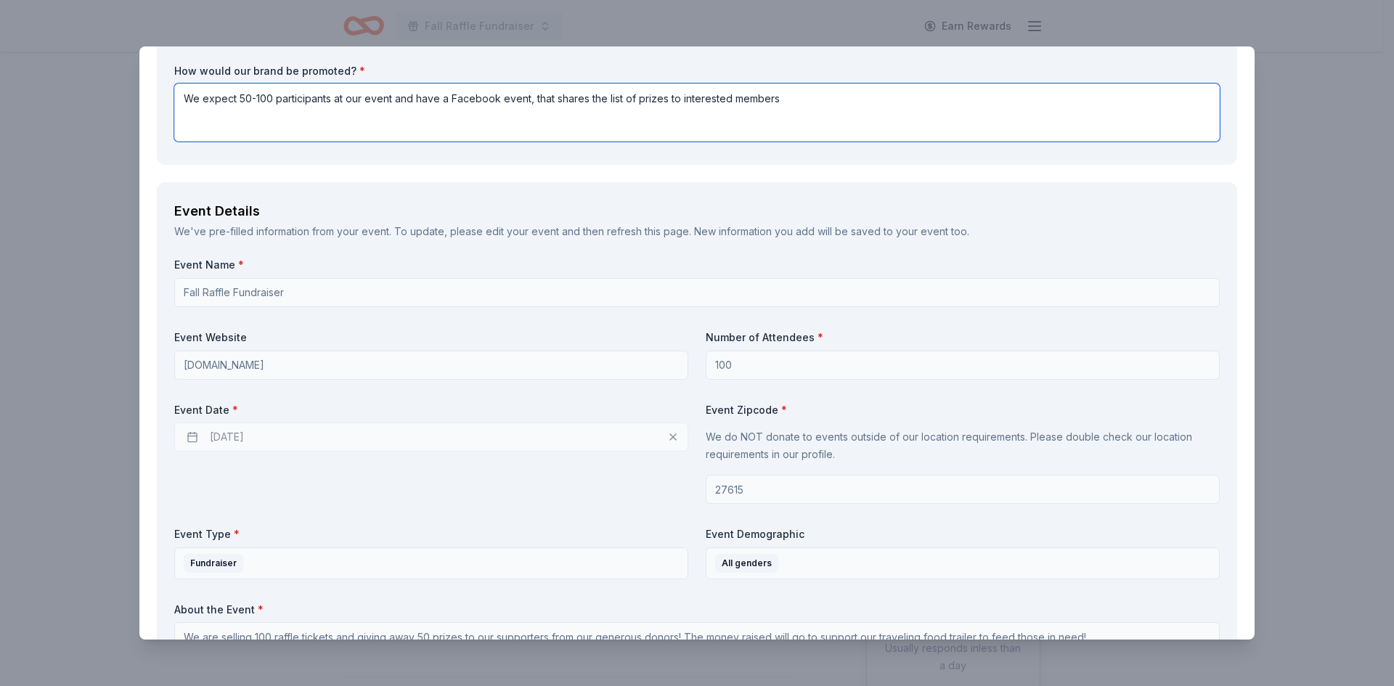
type textarea "We expect 50-100 participants at our event and have a Facebook event, that shar…"
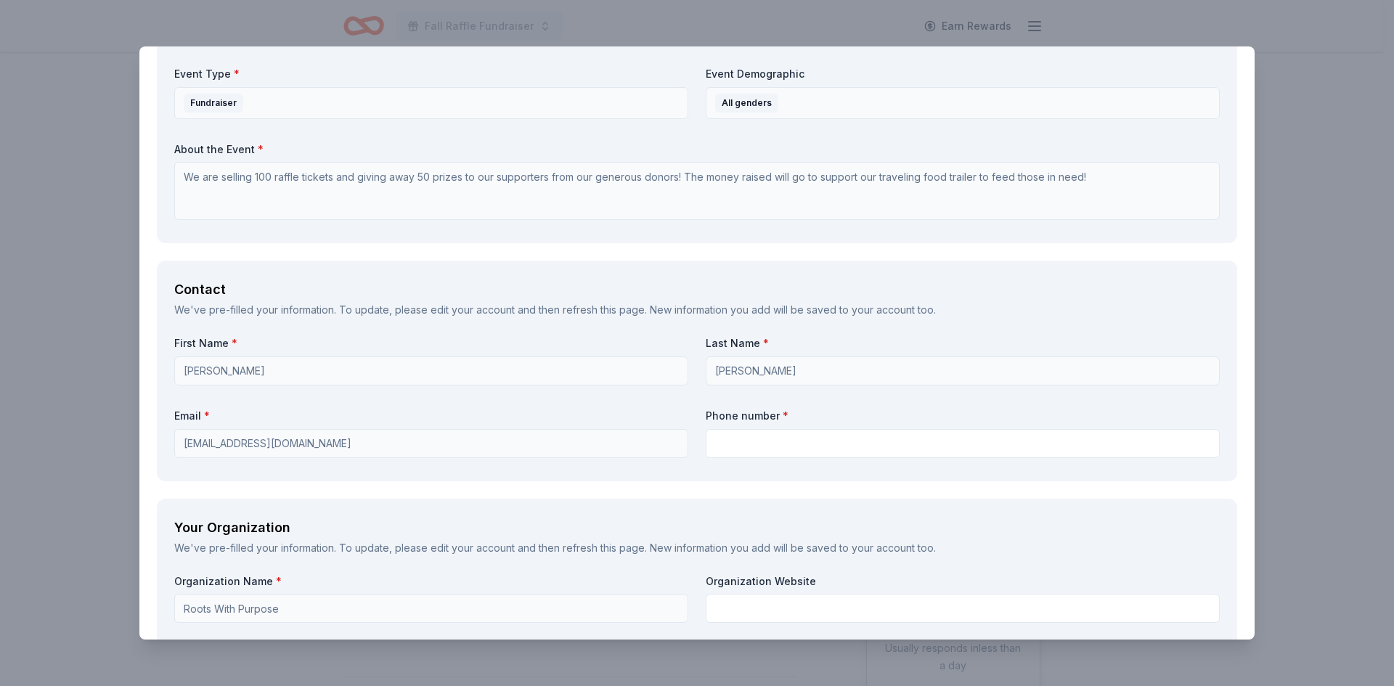
scroll to position [944, 0]
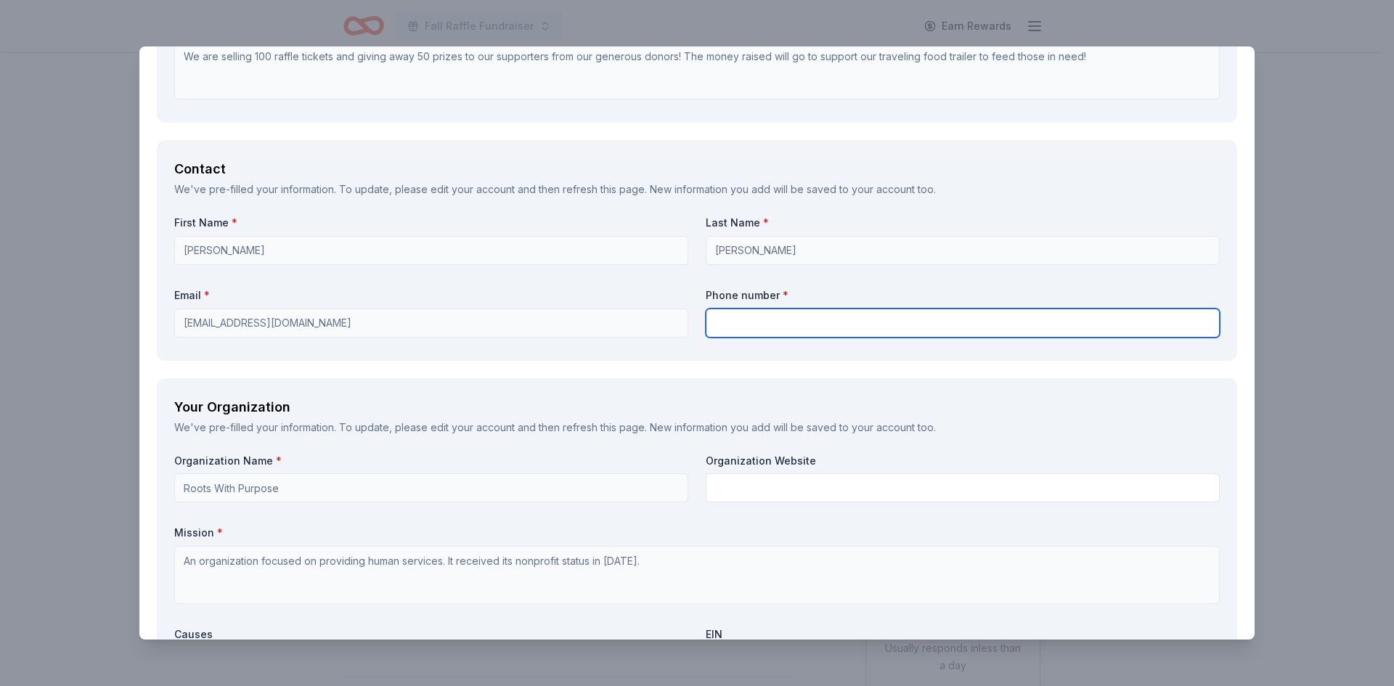
click at [759, 329] on input "text" at bounding box center [963, 322] width 514 height 29
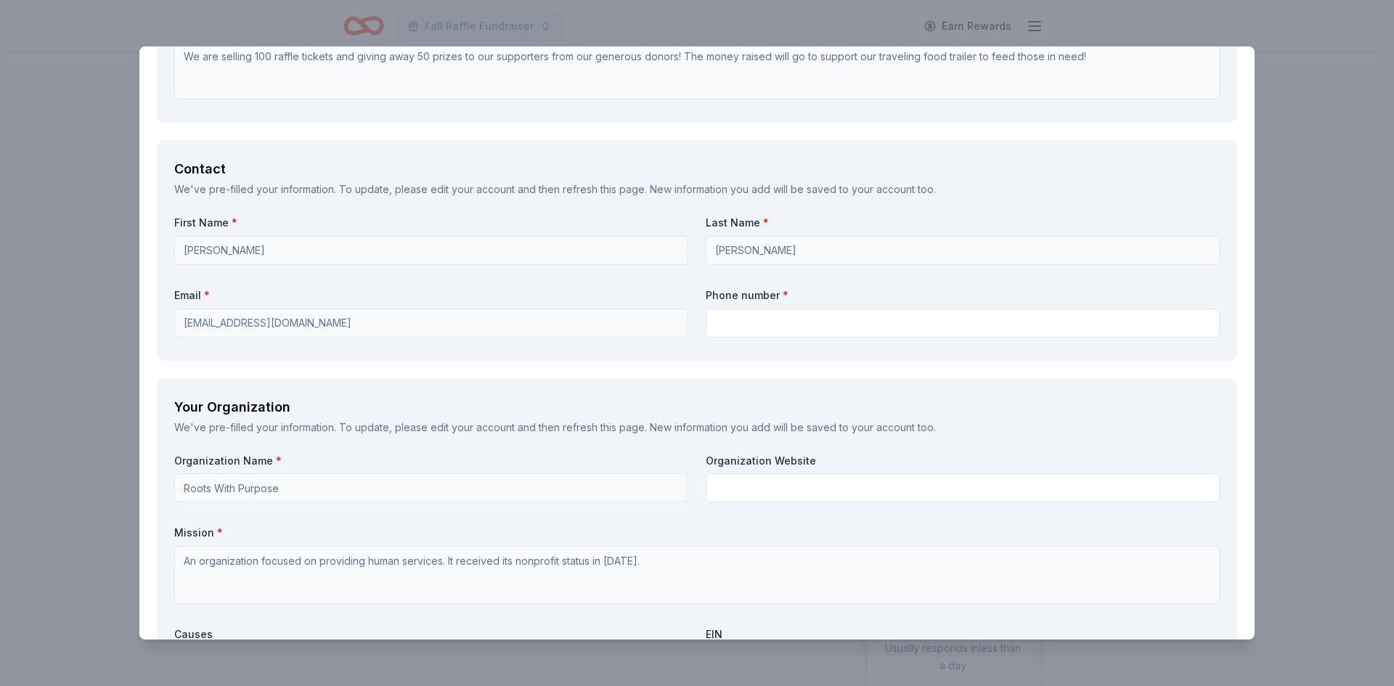
click at [746, 353] on div "Contact We've pre-filled your information. To update, please edit your account …" at bounding box center [697, 250] width 1080 height 220
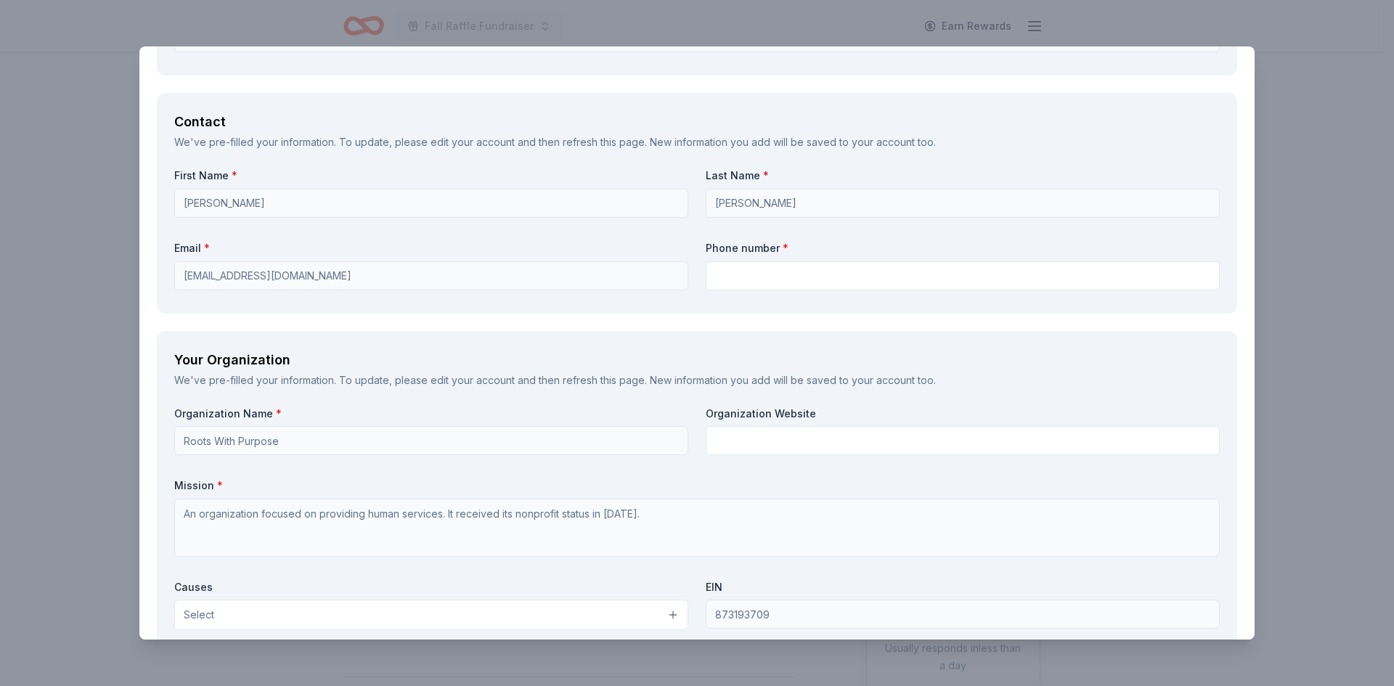
scroll to position [1016, 0]
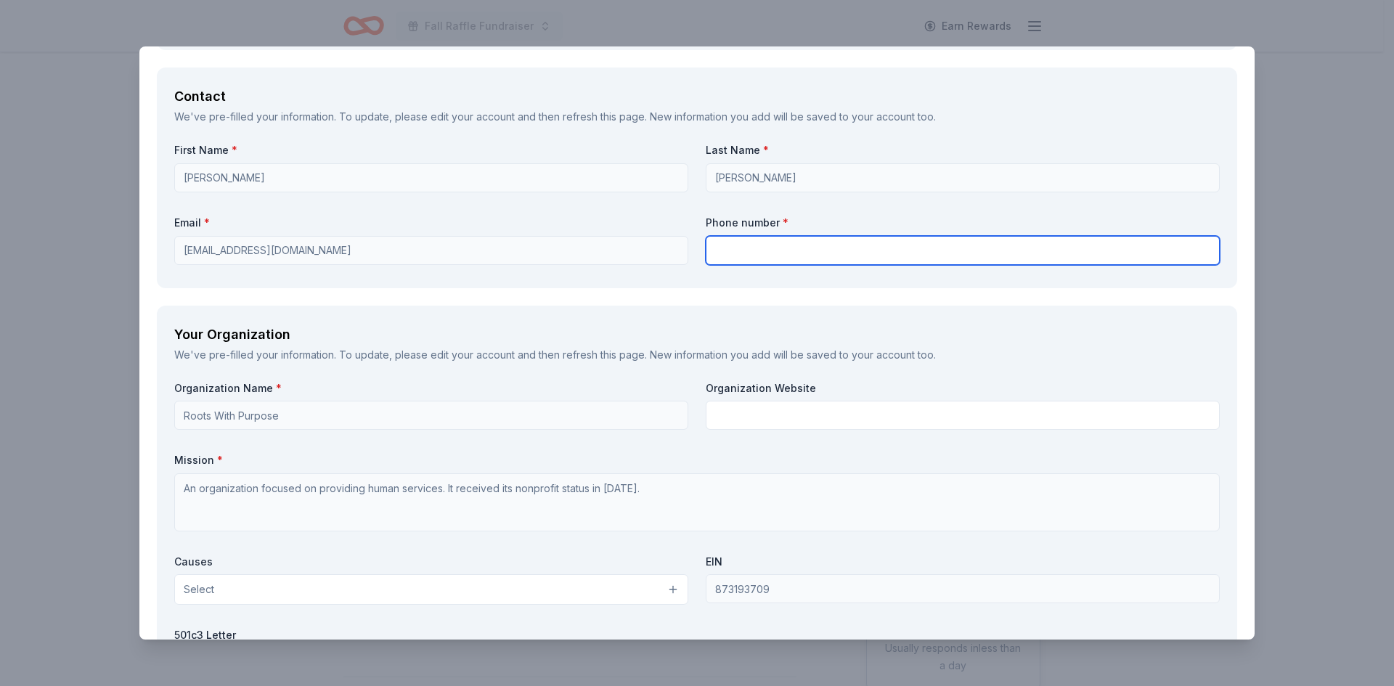
click at [757, 246] on input "text" at bounding box center [963, 250] width 514 height 29
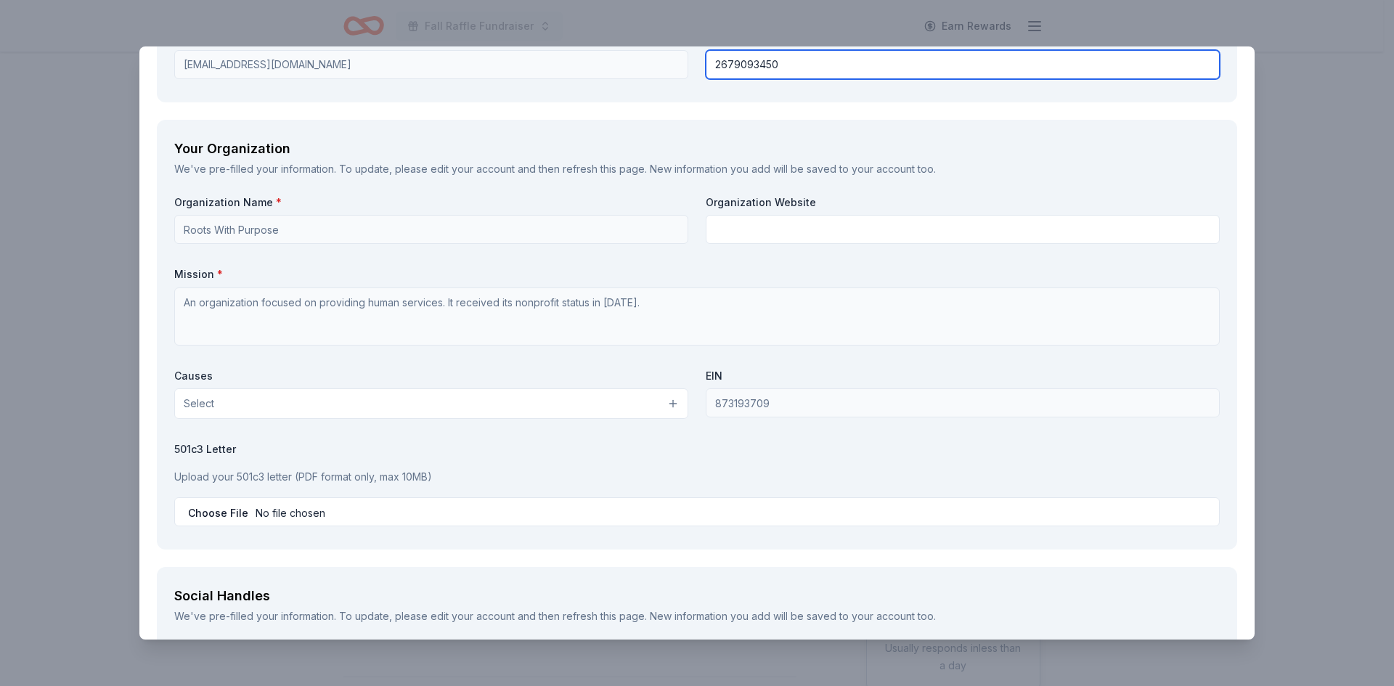
scroll to position [1234, 0]
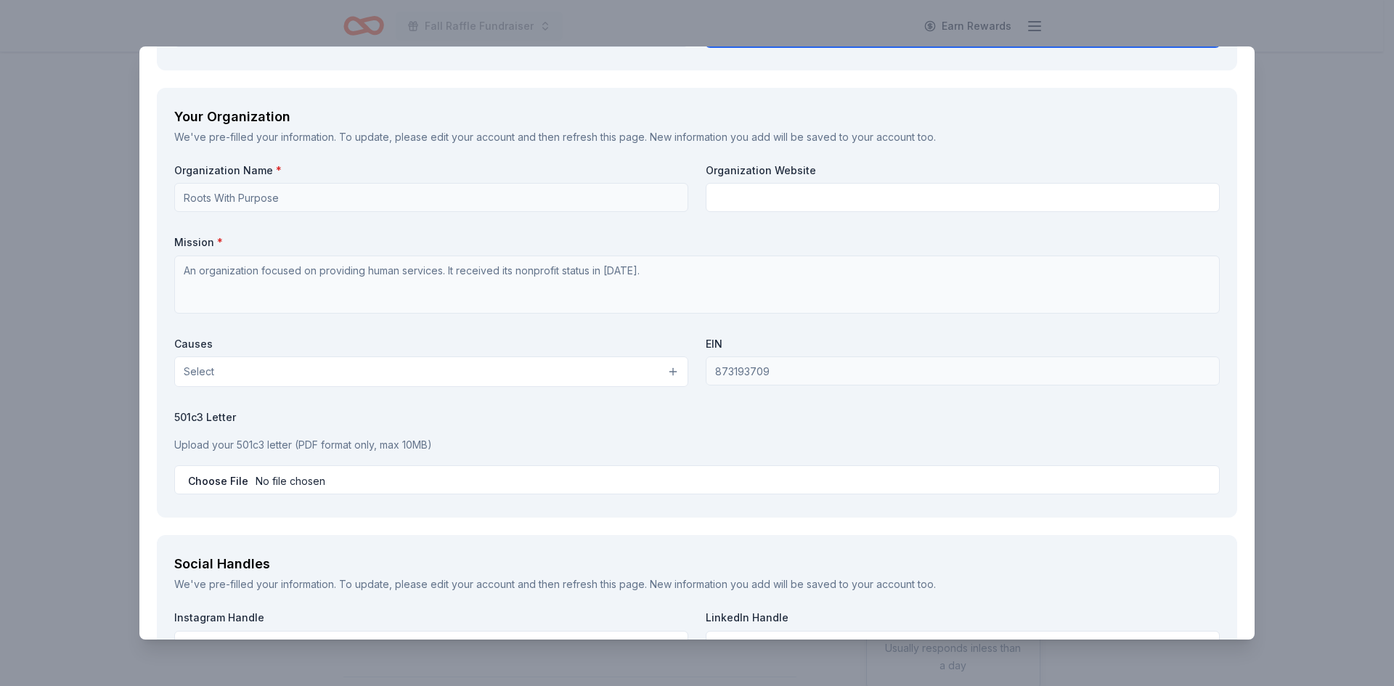
type input "2679093450"
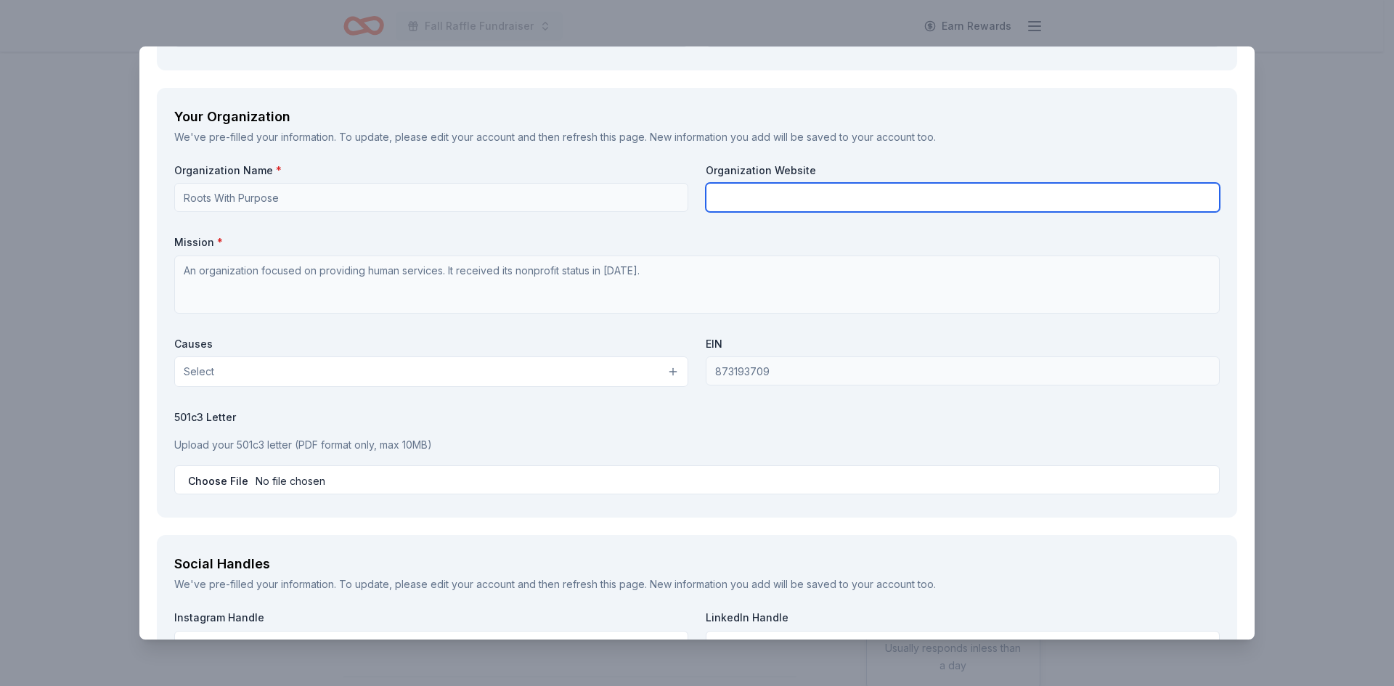
click at [780, 193] on input "text" at bounding box center [963, 197] width 514 height 29
paste input "[URL][DOMAIN_NAME]"
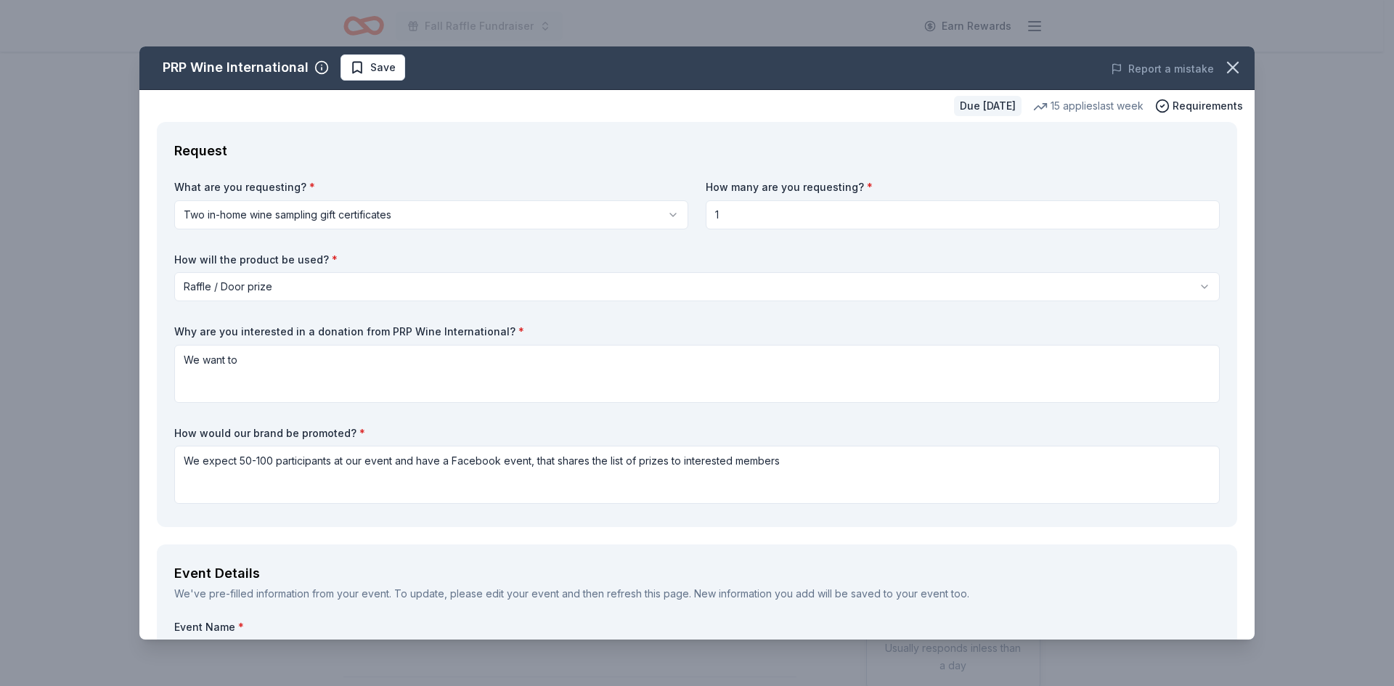
scroll to position [0, 0]
type input "[URL][DOMAIN_NAME]"
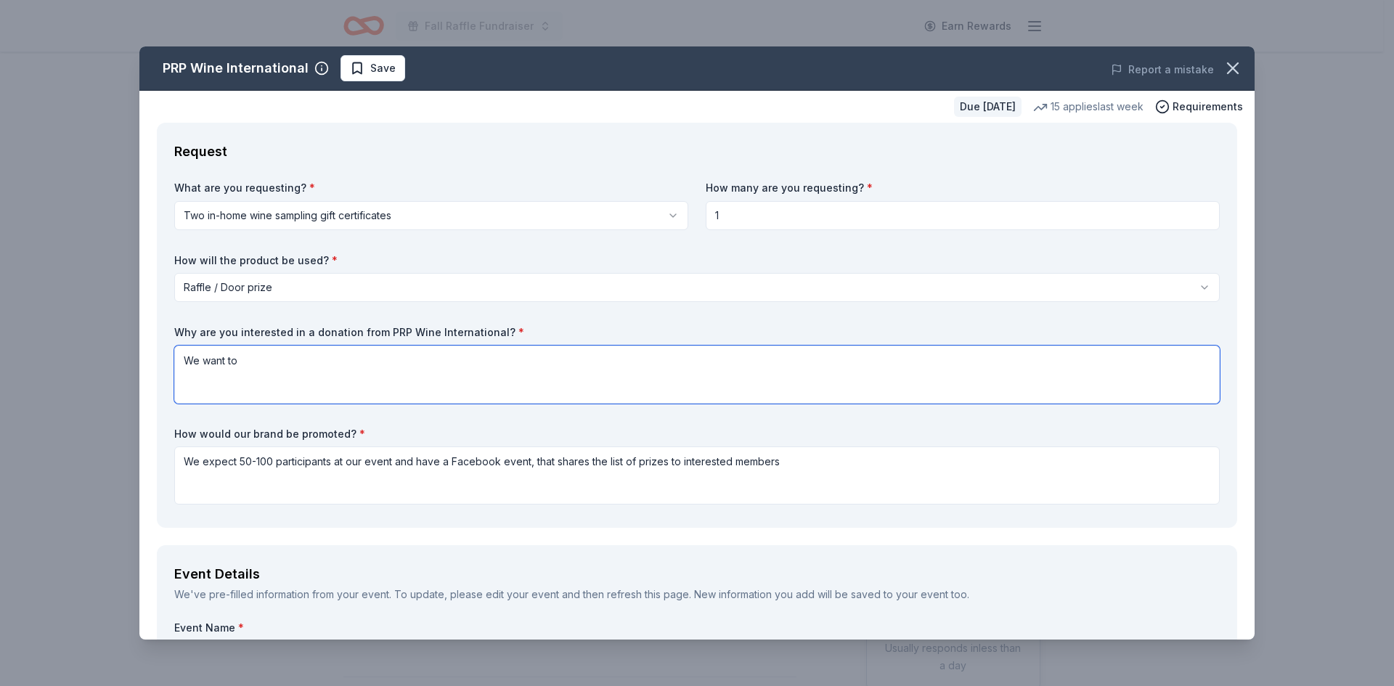
click at [350, 373] on textarea "We want to" at bounding box center [696, 374] width 1045 height 58
drag, startPoint x: 496, startPoint y: 365, endPoint x: 451, endPoint y: 359, distance: 45.5
click at [451, 359] on textarea "We want to add a prize that our wine lovers would enjoy, and" at bounding box center [696, 374] width 1045 height 58
click at [335, 358] on textarea "We want to add a prize that our wine lovers would enjoy" at bounding box center [696, 374] width 1045 height 58
drag, startPoint x: 490, startPoint y: 359, endPoint x: 454, endPoint y: 357, distance: 36.4
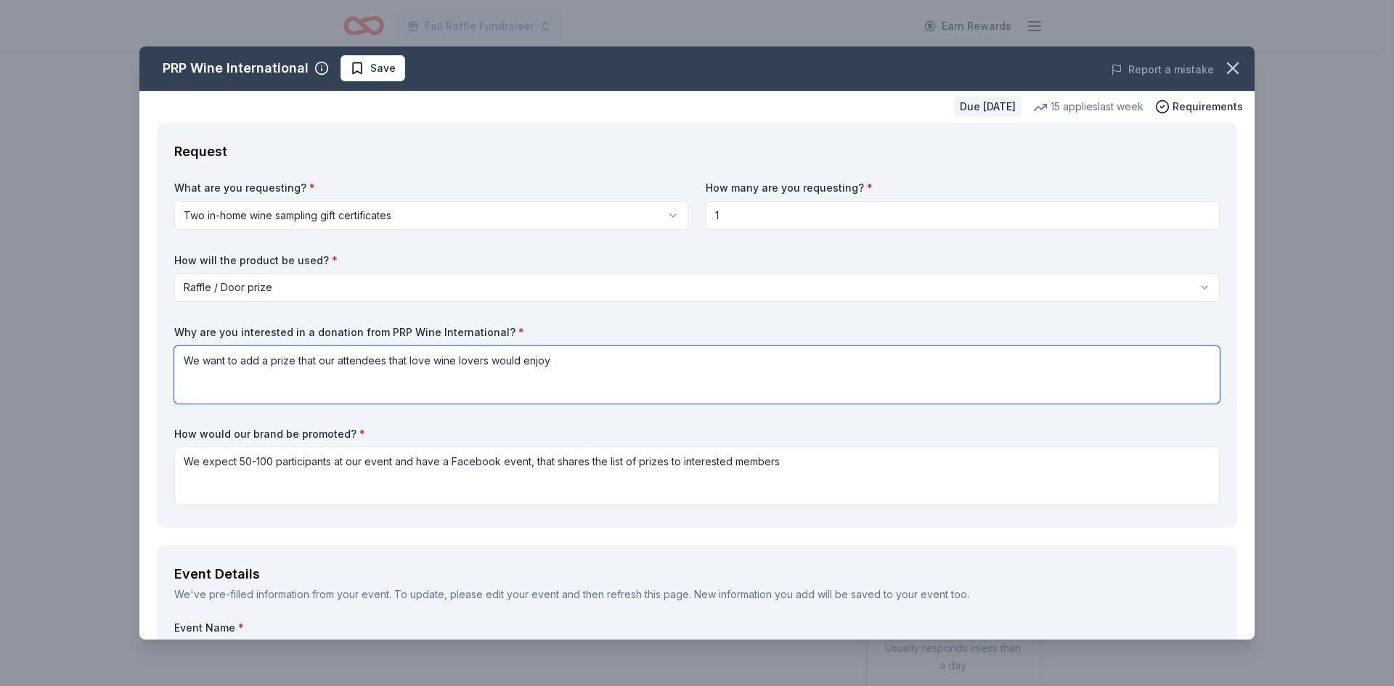
click at [454, 357] on textarea "We want to add a prize that our attendees that love wine lovers would enjoy" at bounding box center [696, 374] width 1045 height 58
click at [526, 369] on textarea "We want to add a prize that our attendees that love wine would enjoy" at bounding box center [696, 374] width 1045 height 58
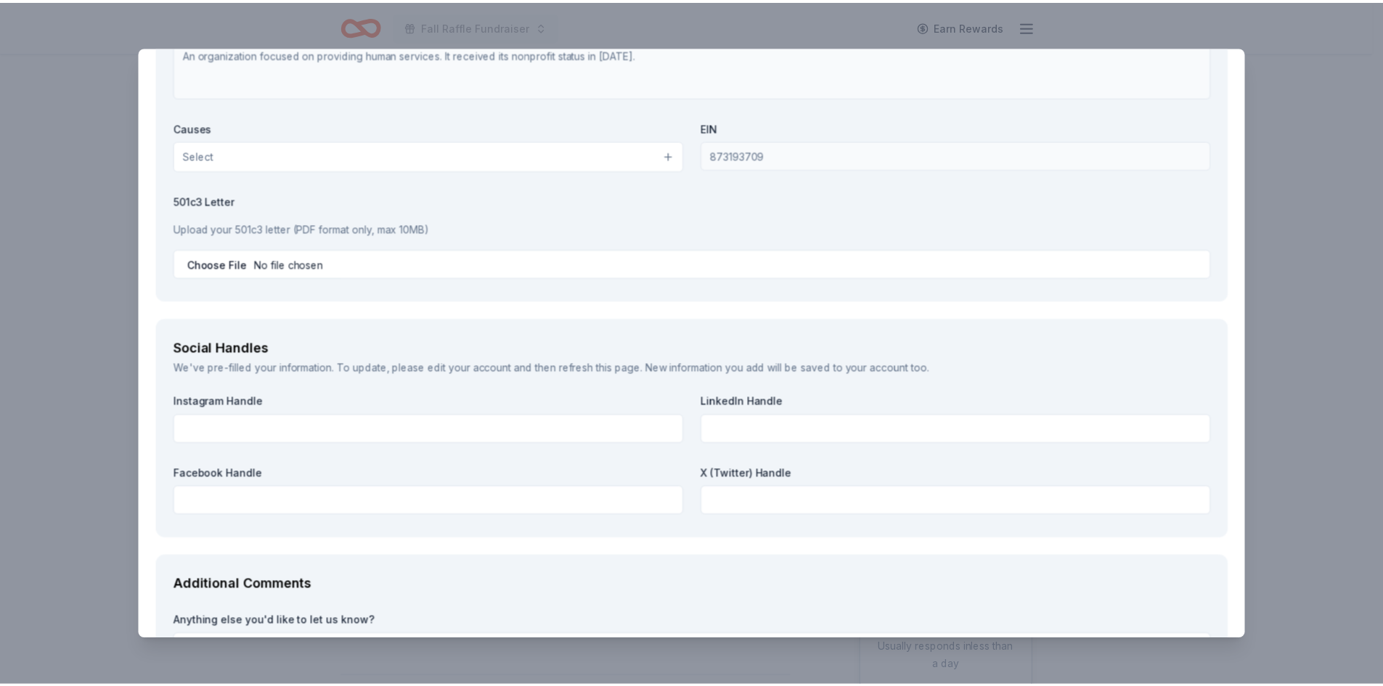
scroll to position [1602, 0]
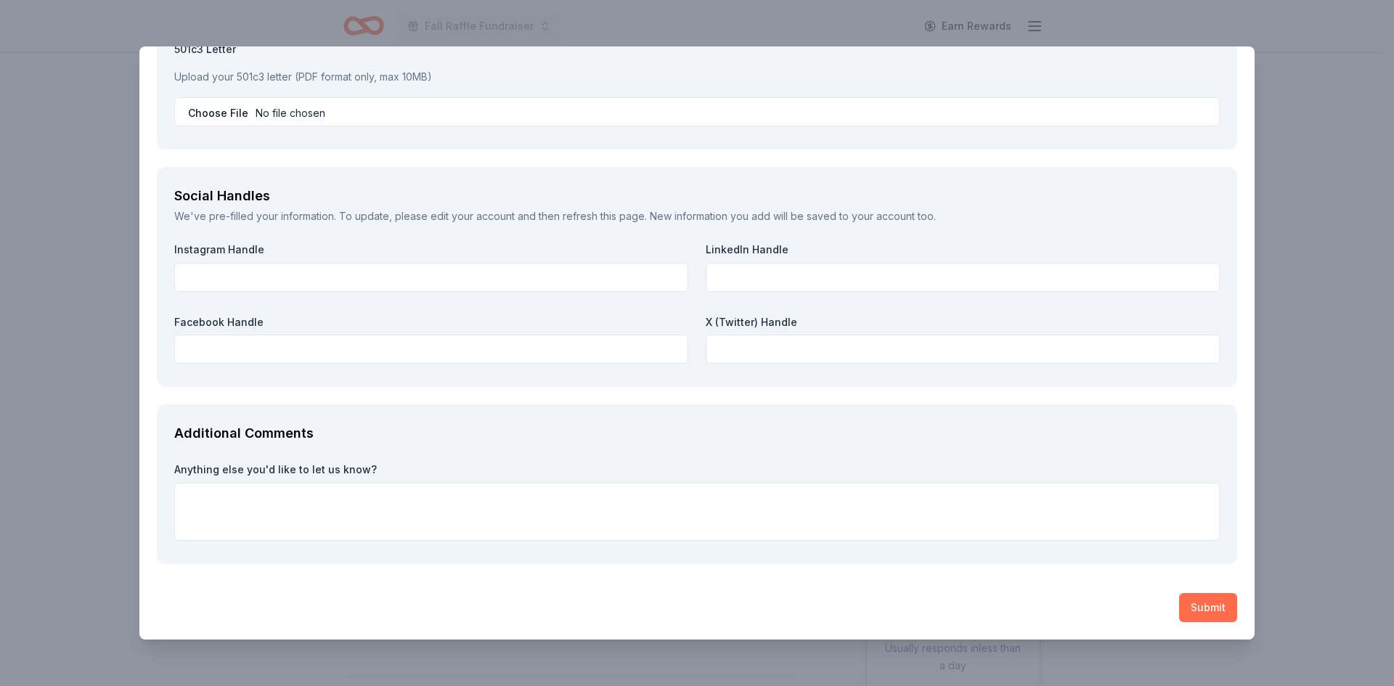
type textarea "We want to add a prize that our attendees that love wine would enjoy, in turn e…"
click at [1182, 604] on button "Submit" at bounding box center [1208, 607] width 58 height 29
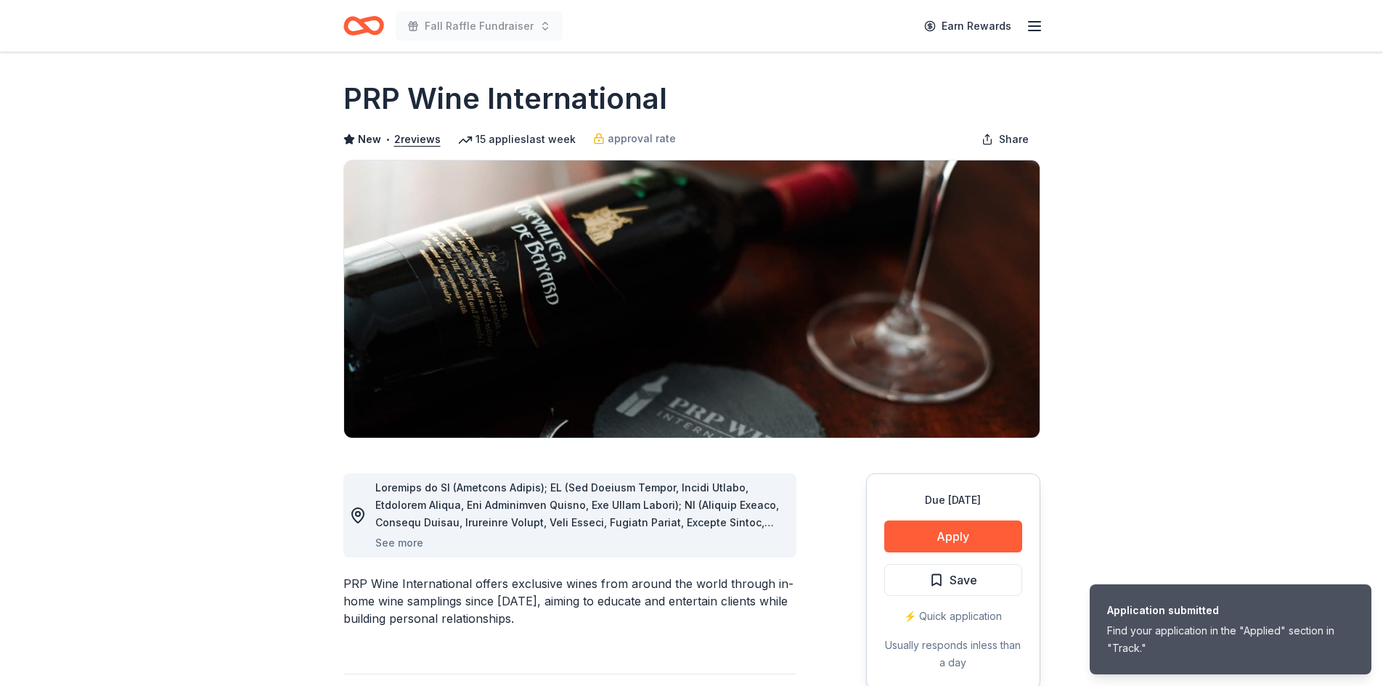
scroll to position [0, 0]
